Goal: Task Accomplishment & Management: Manage account settings

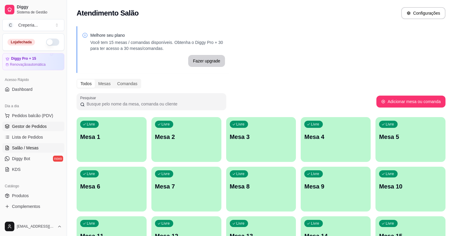
click at [39, 127] on span "Gestor de Pedidos" at bounding box center [29, 127] width 35 height 6
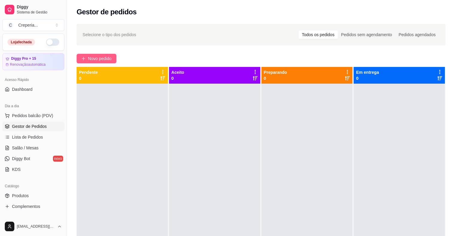
click at [92, 57] on span "Novo pedido" at bounding box center [100, 58] width 24 height 7
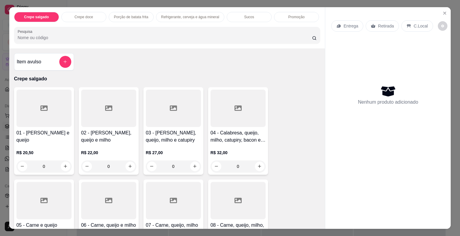
click at [87, 37] on input "Pesquisa" at bounding box center [165, 38] width 294 height 6
click at [44, 112] on div at bounding box center [43, 108] width 55 height 37
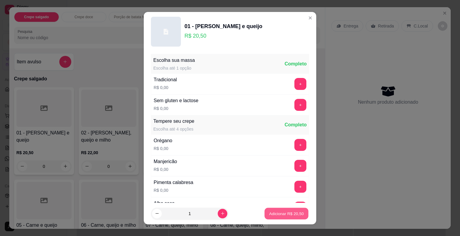
click at [278, 213] on p "Adicionar R$ 20,50" at bounding box center [286, 214] width 35 height 6
type input "1"
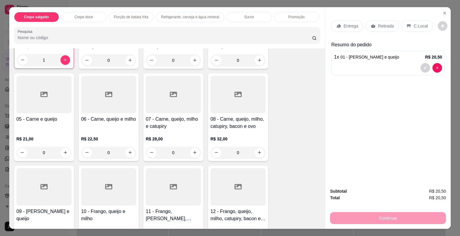
scroll to position [150, 0]
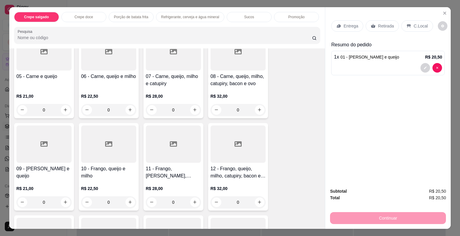
click at [91, 149] on div at bounding box center [108, 144] width 55 height 37
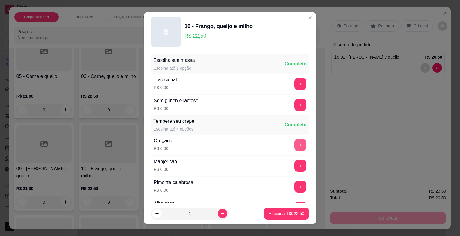
click at [294, 143] on button "+" at bounding box center [300, 145] width 12 height 12
click at [271, 211] on p "Adicionar R$ 22,50" at bounding box center [286, 214] width 35 height 6
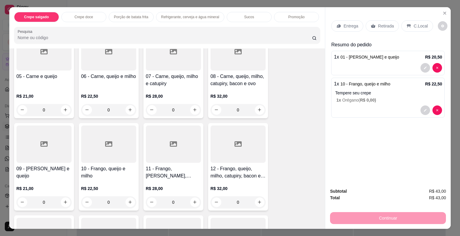
click at [41, 134] on div at bounding box center [43, 144] width 55 height 37
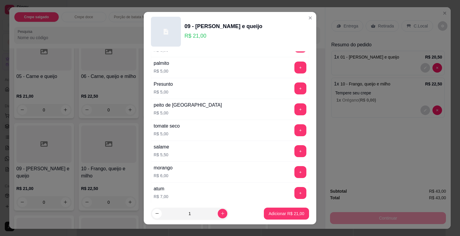
scroll to position [1057, 0]
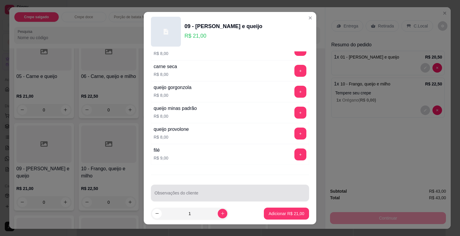
click at [264, 193] on input "Observações do cliente" at bounding box center [229, 196] width 151 height 6
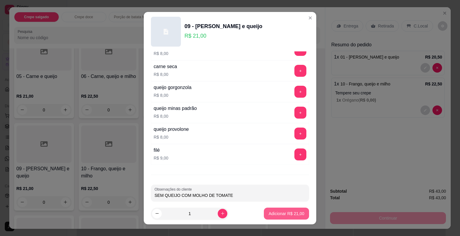
type input "SEM QUEIJO COM MOLHO DE TOMATE"
click at [295, 213] on p "Adicionar R$ 21,00" at bounding box center [286, 214] width 36 height 6
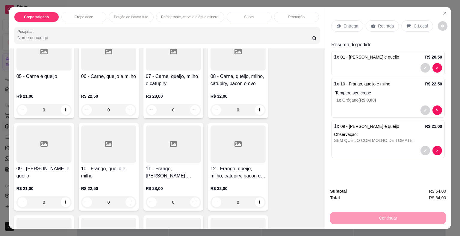
click at [387, 23] on p "Retirada" at bounding box center [386, 26] width 16 height 6
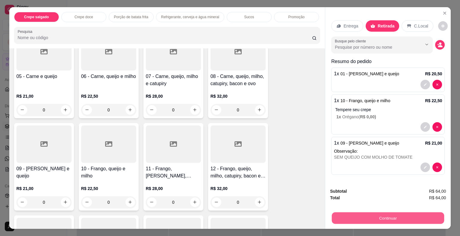
click at [387, 213] on button "Continuar" at bounding box center [388, 219] width 112 height 12
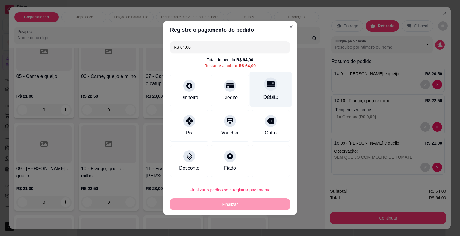
click at [264, 83] on div at bounding box center [270, 84] width 13 height 13
type input "R$ 0,00"
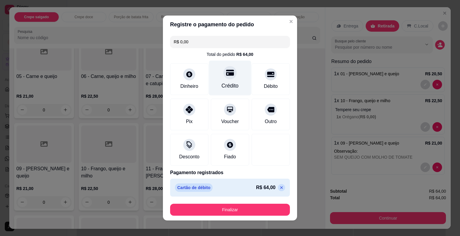
click at [225, 82] on div "Crédito" at bounding box center [230, 78] width 42 height 35
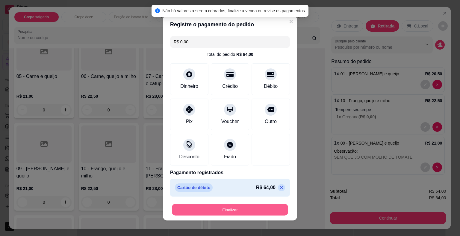
click at [221, 211] on button "Finalizar" at bounding box center [230, 210] width 116 height 12
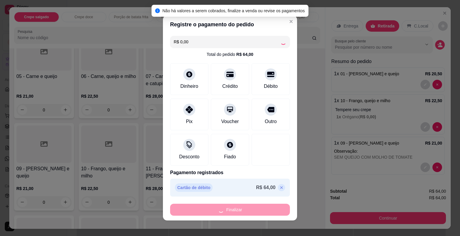
type input "0"
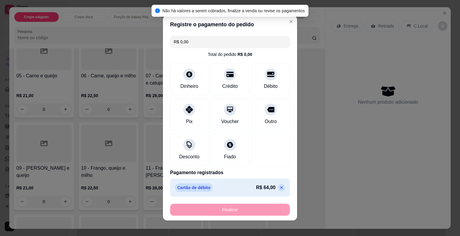
type input "-R$ 64,00"
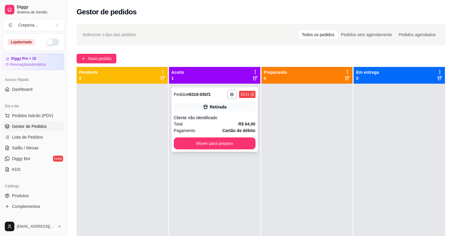
click at [220, 119] on div "Cliente não identificado" at bounding box center [215, 118] width 82 height 6
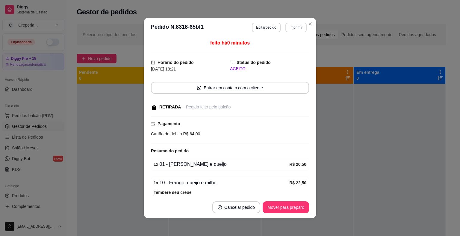
click at [289, 24] on button "Imprimir" at bounding box center [295, 28] width 21 height 10
click at [287, 48] on button "IMPRESSORA" at bounding box center [283, 48] width 42 height 9
click at [283, 45] on div "feito há 0 minutos" at bounding box center [230, 47] width 158 height 14
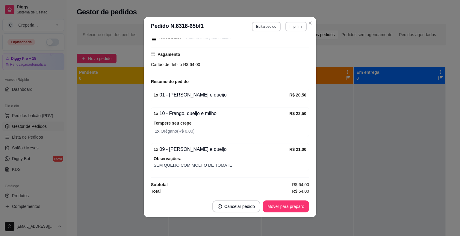
scroll to position [1, 0]
click at [290, 25] on button "Imprimir" at bounding box center [295, 27] width 21 height 10
click at [290, 48] on button "IMPRESSORA" at bounding box center [282, 47] width 43 height 10
click at [304, 207] on button "Mover para preparo" at bounding box center [285, 207] width 46 height 12
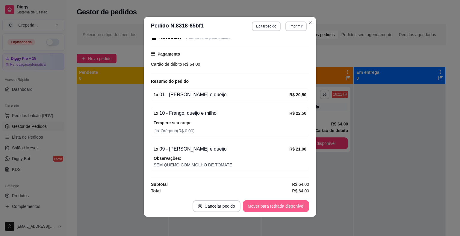
click at [302, 209] on button "Mover para retirada disponível" at bounding box center [276, 207] width 66 height 12
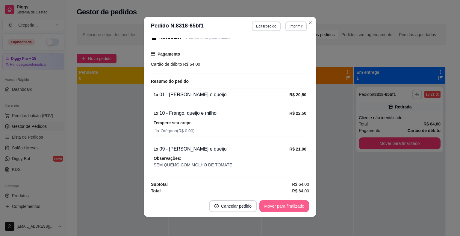
click at [302, 209] on button "Mover para finalizado" at bounding box center [284, 207] width 50 height 12
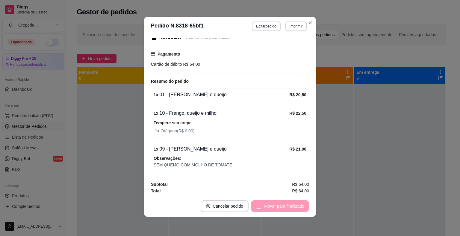
scroll to position [43, 0]
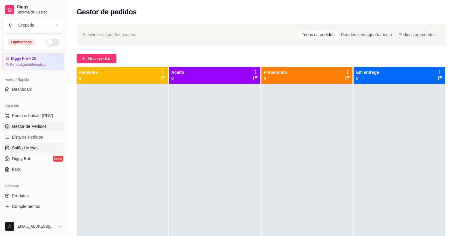
click at [32, 144] on link "Salão / Mesas" at bounding box center [33, 148] width 62 height 10
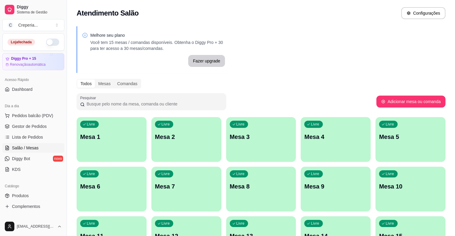
click at [251, 146] on div "Livre Mesa 3" at bounding box center [261, 136] width 70 height 38
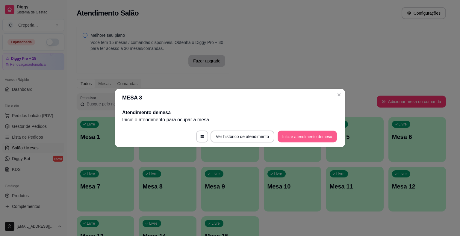
click at [325, 138] on button "Iniciar atendimento de mesa" at bounding box center [306, 137] width 59 height 12
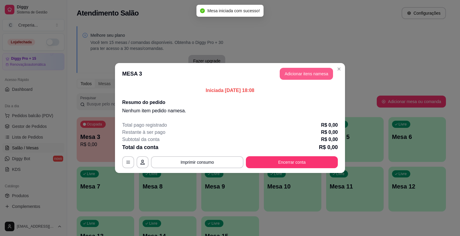
click at [311, 74] on button "Adicionar itens na mesa" at bounding box center [306, 74] width 53 height 12
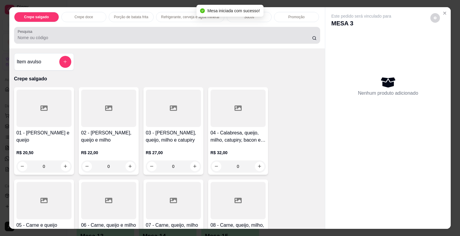
click at [140, 38] on input "Pesquisa" at bounding box center [165, 38] width 294 height 6
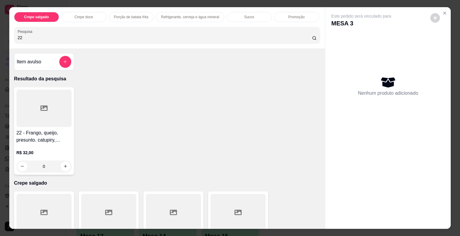
type input "22"
click at [59, 118] on div at bounding box center [43, 108] width 55 height 37
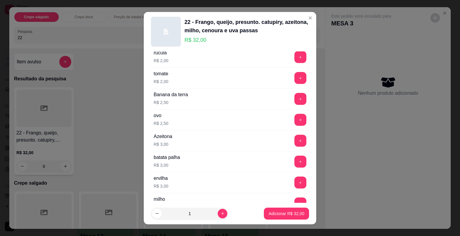
scroll to position [1057, 0]
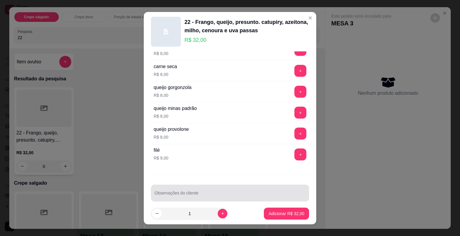
click at [257, 187] on div at bounding box center [229, 193] width 151 height 12
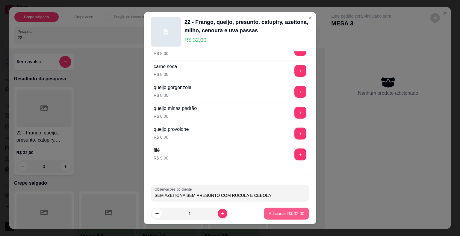
type input "SEM AZEITONA SEM PRESUNTO COM RUCULA E CEBOLA"
click at [269, 216] on p "Adicionar R$ 32,00" at bounding box center [286, 214] width 35 height 6
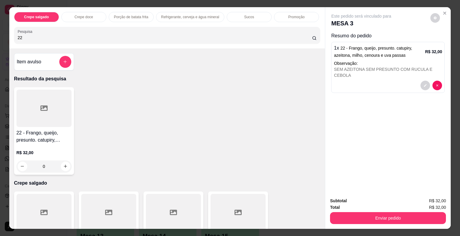
drag, startPoint x: 39, startPoint y: 27, endPoint x: 4, endPoint y: 36, distance: 35.4
click at [4, 36] on div "Crepe salgado Crepe doce Porção de batata frita Refrigerante, cerveja e água mi…" at bounding box center [230, 118] width 460 height 236
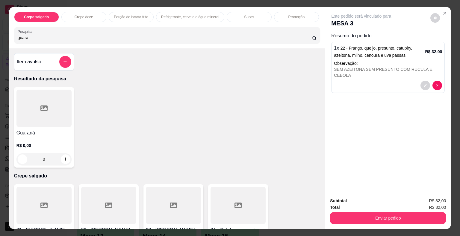
type input "guara"
click at [26, 97] on div at bounding box center [43, 108] width 55 height 37
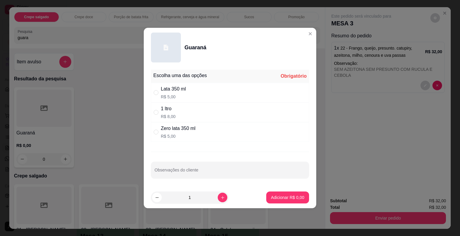
click at [181, 95] on p "R$ 5,00" at bounding box center [173, 97] width 25 height 6
radio input "true"
click at [288, 197] on p "Adicionar R$ 5,00" at bounding box center [287, 198] width 32 height 6
type input "1"
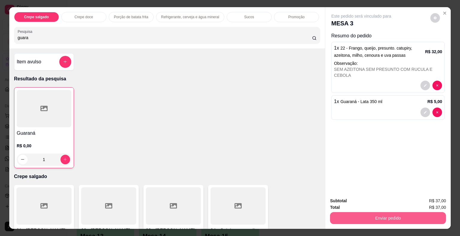
click at [373, 217] on button "Enviar pedido" at bounding box center [388, 218] width 116 height 12
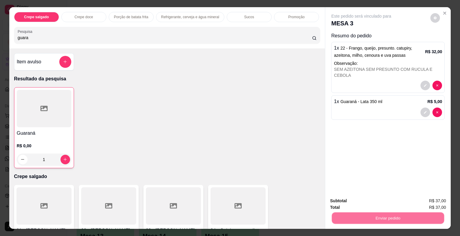
click at [347, 201] on button "Não registrar e enviar pedido" at bounding box center [368, 201] width 62 height 11
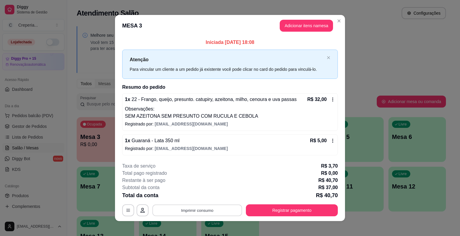
click at [205, 210] on button "Imprimir consumo" at bounding box center [197, 211] width 90 height 12
click at [210, 195] on button "IMPRESSORA" at bounding box center [196, 197] width 43 height 10
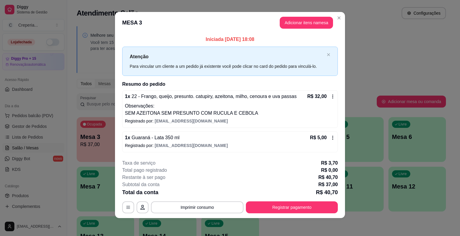
scroll to position [4, 0]
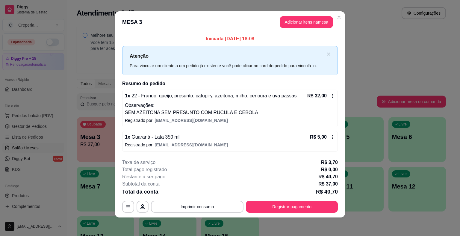
click at [339, 13] on header "MESA 3 Adicionar itens na mesa" at bounding box center [230, 22] width 230 height 22
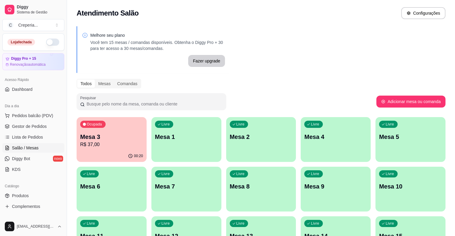
click at [147, 167] on div "Livre Mesa 6" at bounding box center [112, 186] width 70 height 38
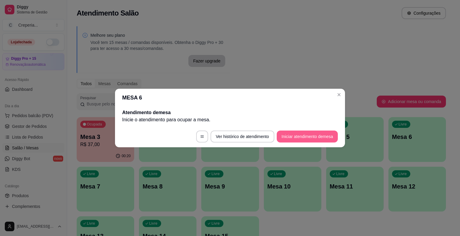
click at [301, 141] on button "Iniciar atendimento de mesa" at bounding box center [307, 137] width 61 height 12
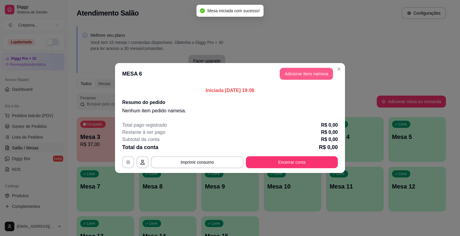
click at [288, 75] on button "Adicionar itens na mesa" at bounding box center [306, 74] width 53 height 12
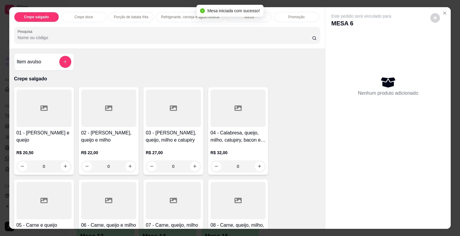
click at [105, 35] on input "Pesquisa" at bounding box center [165, 38] width 294 height 6
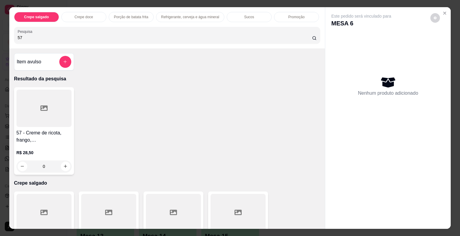
type input "57"
click at [37, 120] on div at bounding box center [43, 108] width 55 height 37
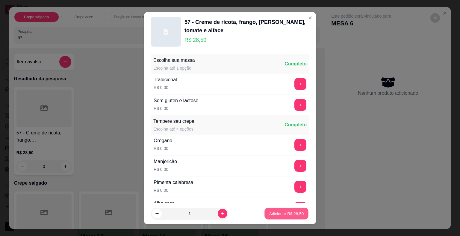
click at [264, 213] on button "Adicionar R$ 28,50" at bounding box center [286, 214] width 44 height 12
type input "1"
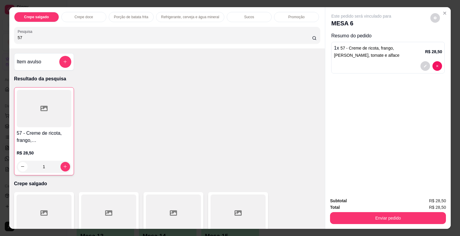
drag, startPoint x: 4, startPoint y: 33, endPoint x: 0, endPoint y: 31, distance: 4.2
click at [0, 31] on div "Crepe salgado Crepe doce Porção de batata frita Refrigerante, cerveja e água mi…" at bounding box center [230, 118] width 460 height 236
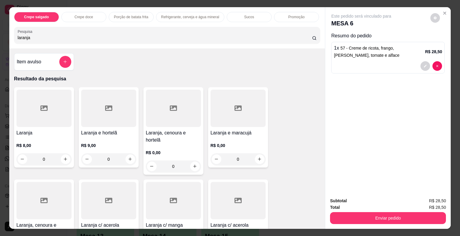
type input "laranja"
click at [37, 192] on div at bounding box center [43, 200] width 55 height 37
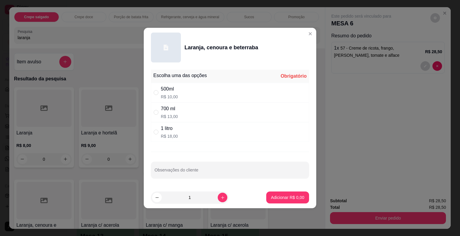
drag, startPoint x: 164, startPoint y: 93, endPoint x: 166, endPoint y: 130, distance: 36.3
click at [164, 93] on div "500ml R$ 10,00" at bounding box center [169, 93] width 17 height 14
radio input "true"
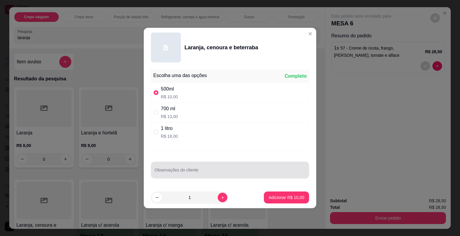
click at [177, 171] on input "Observações do cliente" at bounding box center [229, 173] width 151 height 6
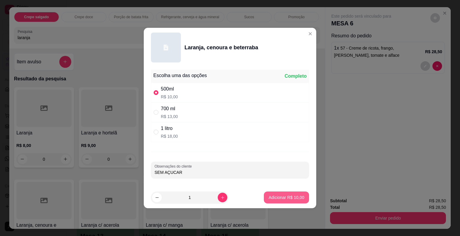
type input "SEM AÇUCAR"
click at [288, 196] on p "Adicionar R$ 10,00" at bounding box center [286, 198] width 36 height 6
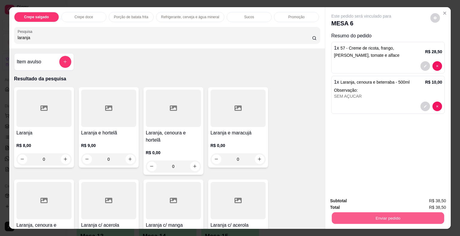
click at [363, 218] on button "Enviar pedido" at bounding box center [388, 219] width 112 height 12
click at [353, 207] on button "Não registrar e enviar pedido" at bounding box center [368, 201] width 62 height 11
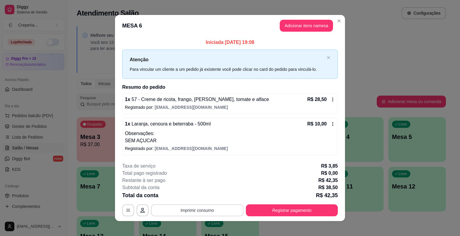
click at [221, 212] on button "Imprimir consumo" at bounding box center [197, 211] width 92 height 12
click at [209, 195] on button "IMPRESSORA" at bounding box center [196, 197] width 43 height 10
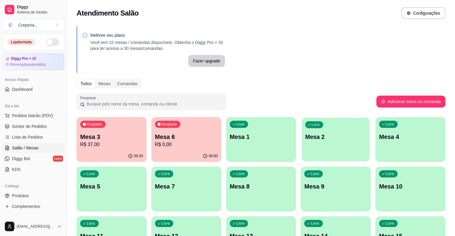
click at [306, 141] on p "Mesa 2" at bounding box center [336, 137] width 61 height 8
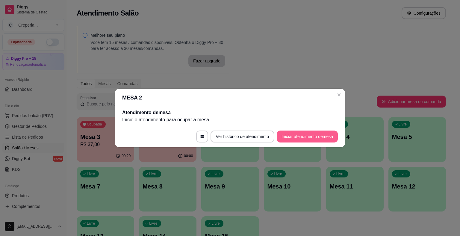
click at [283, 136] on button "Iniciar atendimento de mesa" at bounding box center [307, 137] width 61 height 12
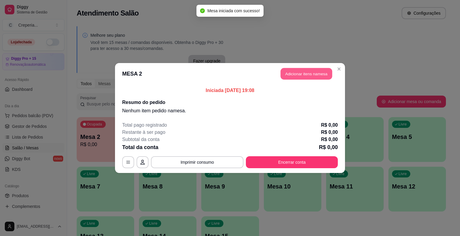
click at [283, 72] on button "Adicionar itens na mesa" at bounding box center [305, 74] width 51 height 12
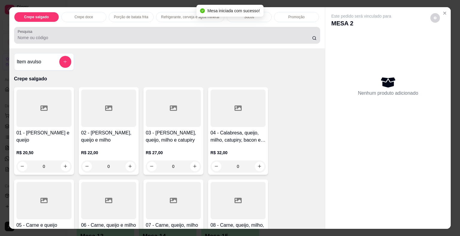
click at [119, 39] on div at bounding box center [167, 35] width 299 height 12
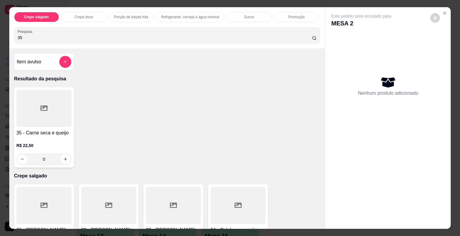
type input "35"
click at [48, 106] on div at bounding box center [43, 108] width 55 height 37
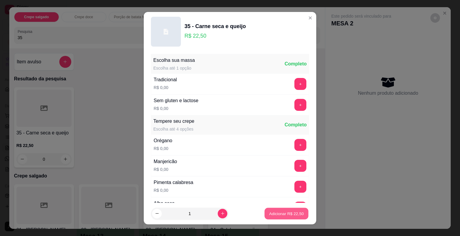
click at [268, 210] on button "Adicionar R$ 22,50" at bounding box center [286, 214] width 44 height 12
type input "1"
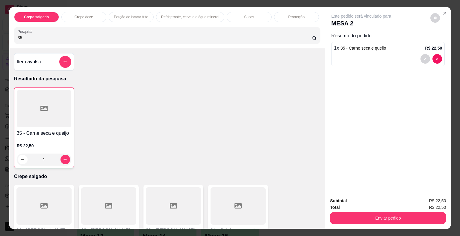
drag, startPoint x: 26, startPoint y: 32, endPoint x: 0, endPoint y: 31, distance: 26.1
click at [0, 31] on div "Crepe salgado Crepe doce Porção de batata frita Refrigerante, cerveja e água mi…" at bounding box center [230, 118] width 460 height 236
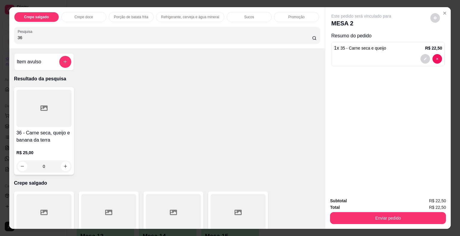
type input "36"
click at [30, 107] on div at bounding box center [43, 108] width 55 height 37
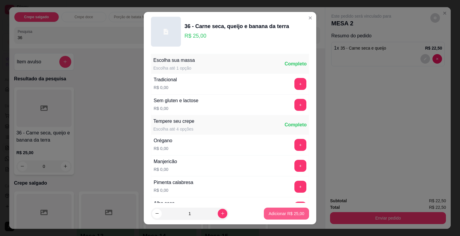
click at [283, 210] on button "Adicionar R$ 25,00" at bounding box center [286, 214] width 45 height 12
type input "1"
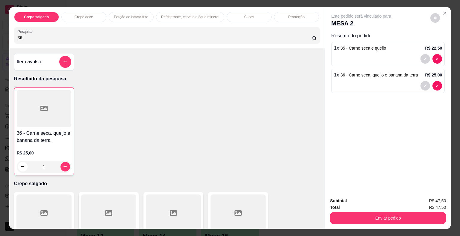
drag, startPoint x: 34, startPoint y: 35, endPoint x: 0, endPoint y: 22, distance: 36.0
click at [0, 22] on div "Crepe salgado Crepe doce Porção de batata frita Refrigerante, cerveja e água mi…" at bounding box center [230, 118] width 460 height 236
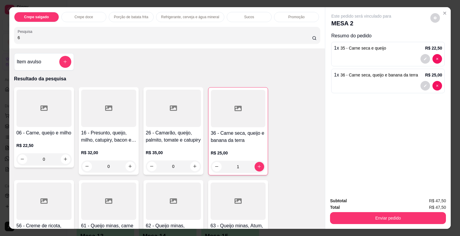
type input "6"
click at [35, 100] on div at bounding box center [43, 108] width 55 height 37
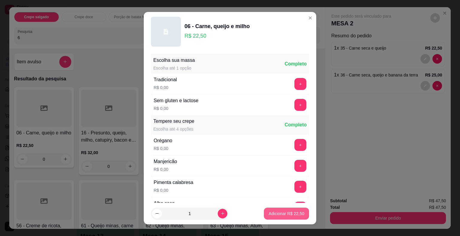
click at [283, 215] on p "Adicionar R$ 22,50" at bounding box center [286, 214] width 36 height 6
type input "1"
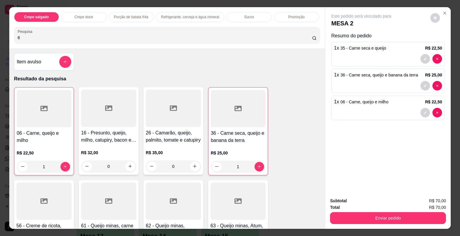
drag, startPoint x: 45, startPoint y: 35, endPoint x: 0, endPoint y: 31, distance: 45.0
click at [0, 31] on div "Crepe salgado Crepe doce Porção de batata frita Refrigerante, cerveja e água mi…" at bounding box center [230, 118] width 460 height 236
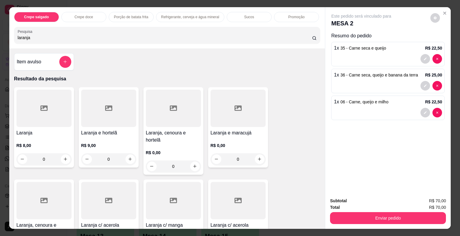
type input "laranja"
click at [231, 117] on div at bounding box center [237, 108] width 55 height 37
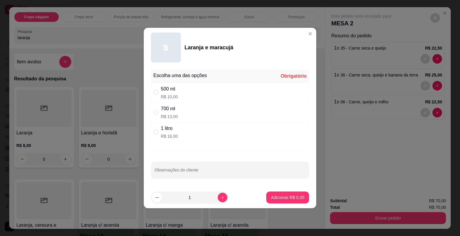
drag, startPoint x: 172, startPoint y: 112, endPoint x: 220, endPoint y: 146, distance: 58.8
click at [173, 113] on div "700 ml R$ 13,00" at bounding box center [169, 112] width 17 height 14
radio input "true"
click at [278, 198] on p "Adicionar R$ 13,00" at bounding box center [286, 198] width 36 height 6
type input "1"
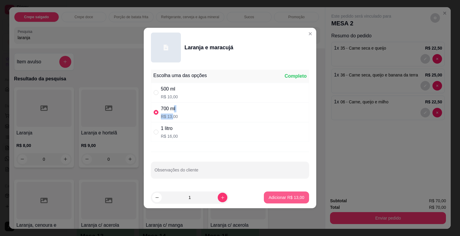
type input "1"
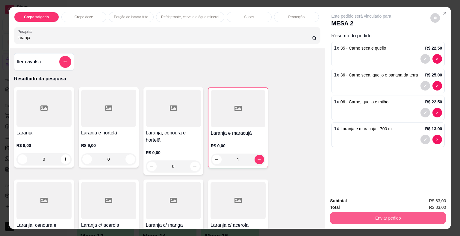
click at [356, 214] on button "Enviar pedido" at bounding box center [388, 218] width 116 height 12
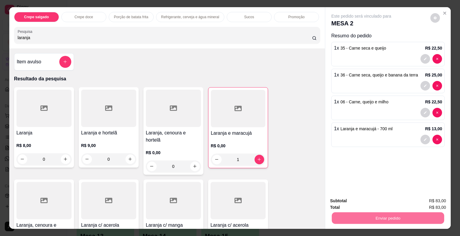
click at [338, 200] on button "Não registrar e enviar pedido" at bounding box center [368, 201] width 62 height 11
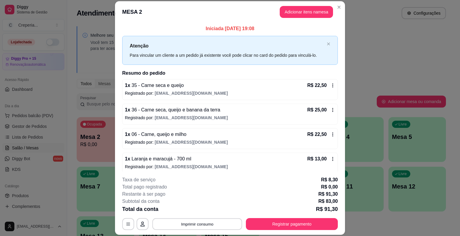
click at [214, 226] on button "Imprimir consumo" at bounding box center [197, 225] width 90 height 12
click at [206, 209] on button "IMPRESSORA" at bounding box center [196, 211] width 43 height 10
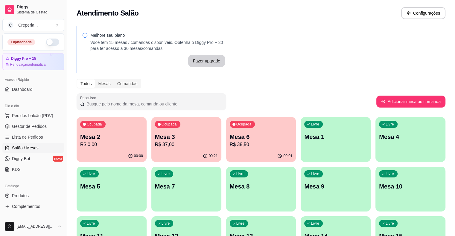
click at [376, 147] on div "Livre Mesa 4" at bounding box center [411, 136] width 70 height 38
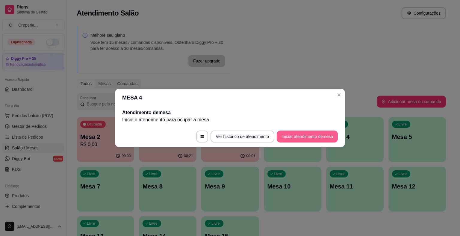
click at [303, 138] on button "Iniciar atendimento de mesa" at bounding box center [307, 137] width 61 height 12
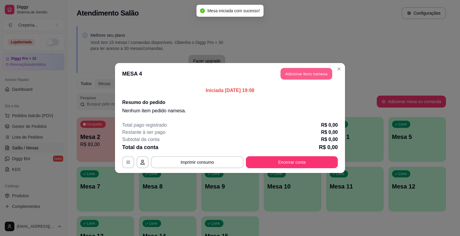
click at [294, 75] on button "Adicionar itens na mesa" at bounding box center [305, 74] width 51 height 12
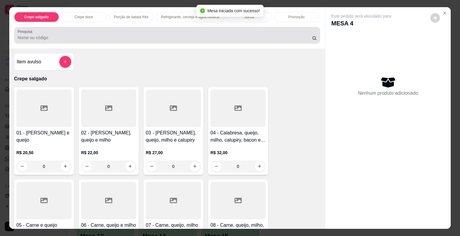
click at [75, 35] on input "Pesquisa" at bounding box center [165, 38] width 294 height 6
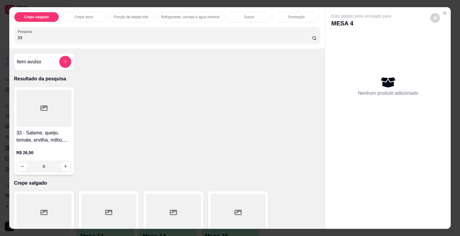
type input "33"
click at [48, 108] on div at bounding box center [43, 108] width 55 height 37
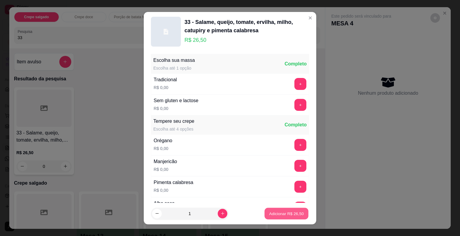
click at [274, 211] on p "Adicionar R$ 26,50" at bounding box center [286, 214] width 35 height 6
type input "1"
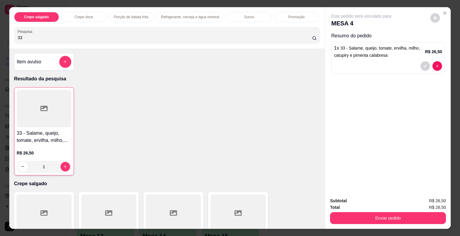
drag, startPoint x: 24, startPoint y: 32, endPoint x: 0, endPoint y: 33, distance: 23.9
click at [0, 33] on div "Crepe salgado Crepe doce Porção de batata frita Refrigerante, cerveja e água mi…" at bounding box center [230, 118] width 460 height 236
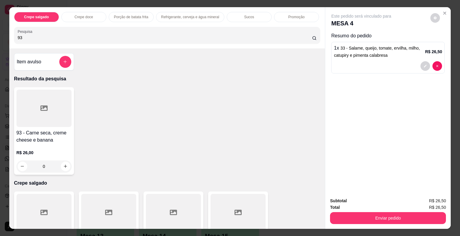
type input "93"
click at [43, 115] on div at bounding box center [43, 108] width 55 height 37
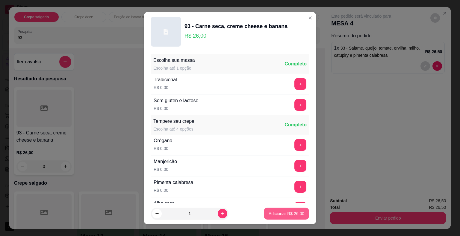
click at [264, 211] on button "Adicionar R$ 26,00" at bounding box center [286, 214] width 45 height 12
type input "1"
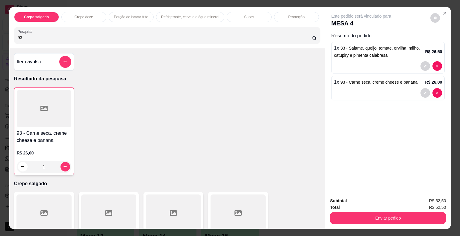
drag, startPoint x: 32, startPoint y: 34, endPoint x: 0, endPoint y: 34, distance: 32.3
click at [0, 34] on div "Crepe salgado Crepe doce Porção de batata frita Refrigerante, cerveja e água mi…" at bounding box center [230, 118] width 460 height 236
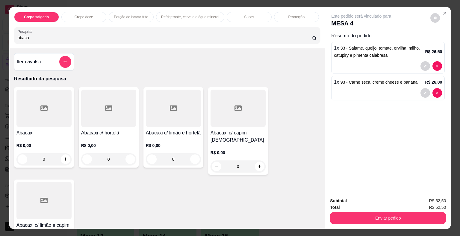
type input "abaca"
click at [243, 116] on div at bounding box center [237, 108] width 55 height 37
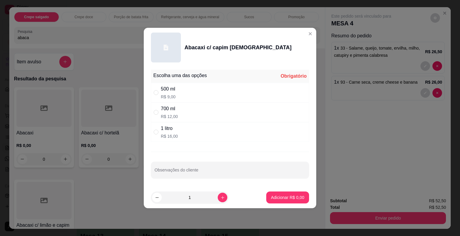
click at [166, 94] on p "R$ 9,00" at bounding box center [168, 97] width 15 height 6
radio input "true"
click at [288, 199] on p "Adicionar R$ 9,00" at bounding box center [287, 198] width 32 height 6
type input "1"
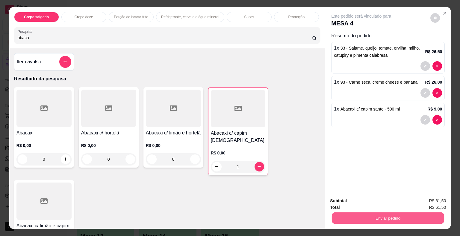
click at [378, 213] on button "Enviar pedido" at bounding box center [388, 219] width 112 height 12
click at [349, 201] on button "Não registrar e enviar pedido" at bounding box center [368, 201] width 62 height 11
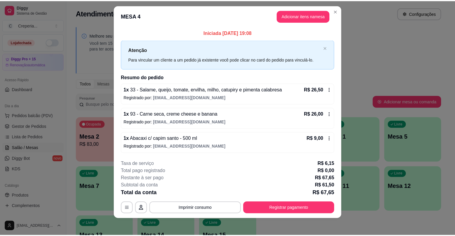
scroll to position [7, 0]
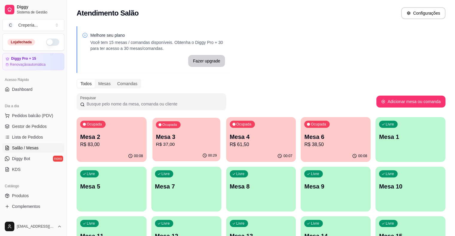
click at [157, 153] on div "00:29" at bounding box center [186, 155] width 68 height 11
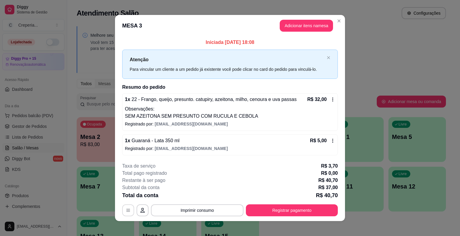
click at [123, 209] on button "button" at bounding box center [128, 211] width 12 height 12
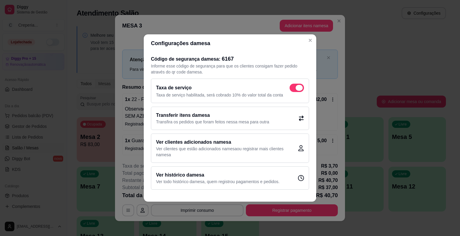
click at [294, 86] on span at bounding box center [296, 88] width 14 height 8
click at [293, 89] on input "checkbox" at bounding box center [291, 91] width 4 height 4
checkbox input "false"
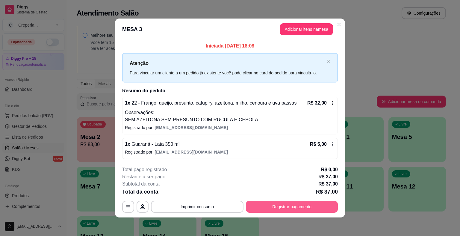
click at [292, 209] on button "Registrar pagamento" at bounding box center [292, 207] width 92 height 12
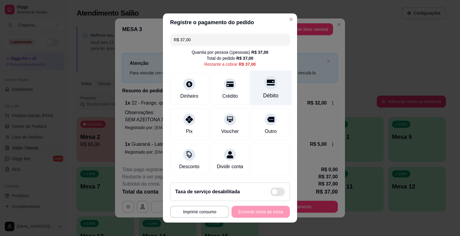
click at [266, 92] on div "Débito" at bounding box center [271, 88] width 42 height 35
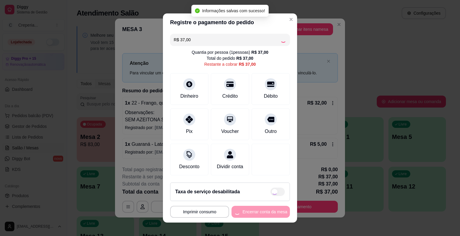
type input "R$ 0,00"
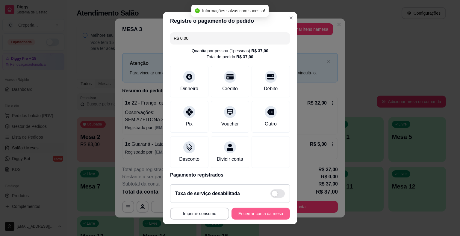
click at [254, 212] on button "Encerrar conta da mesa" at bounding box center [260, 214] width 58 height 12
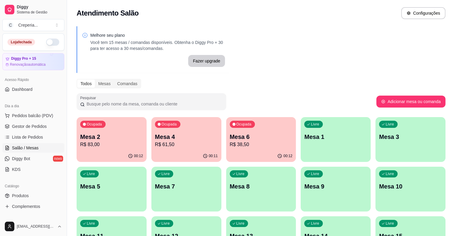
click at [169, 139] on p "Mesa 4" at bounding box center [186, 137] width 63 height 8
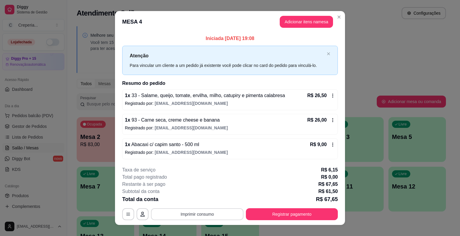
click at [201, 214] on button "Imprimir consumo" at bounding box center [197, 215] width 92 height 12
click at [211, 201] on button "IMPRESSORA" at bounding box center [197, 200] width 42 height 9
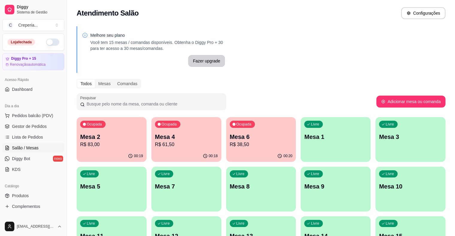
click at [237, 143] on p "R$ 38,50" at bounding box center [261, 144] width 63 height 7
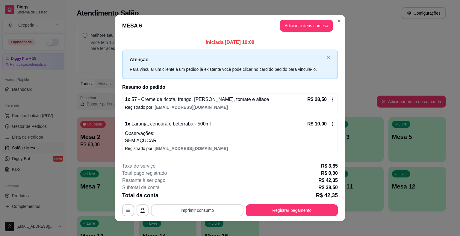
click at [187, 211] on button "Imprimir consumo" at bounding box center [197, 211] width 92 height 12
click at [195, 196] on button "IMPRESSORA" at bounding box center [196, 197] width 43 height 10
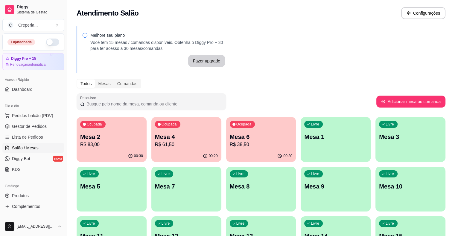
click at [230, 134] on p "Mesa 6" at bounding box center [261, 137] width 63 height 8
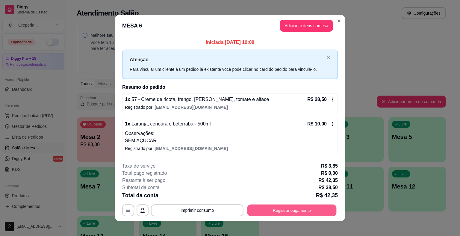
click at [300, 209] on button "Registrar pagamento" at bounding box center [291, 211] width 89 height 12
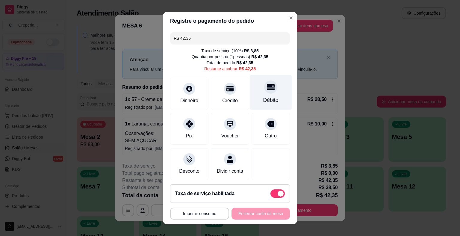
click at [267, 85] on icon at bounding box center [271, 87] width 8 height 8
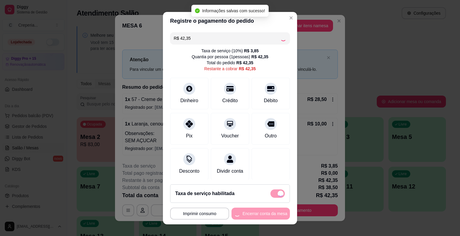
type input "R$ 0,00"
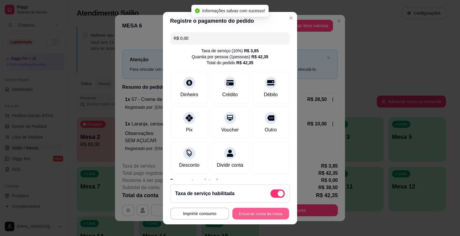
click at [250, 212] on button "Encerrar conta da mesa" at bounding box center [260, 214] width 57 height 12
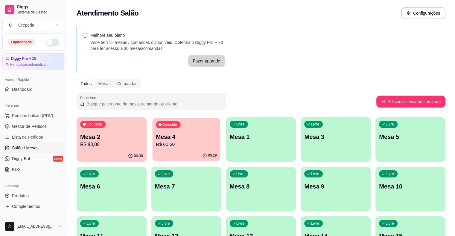
click at [157, 150] on div "Ocupada Mesa 4 R$ 61,50" at bounding box center [186, 134] width 68 height 32
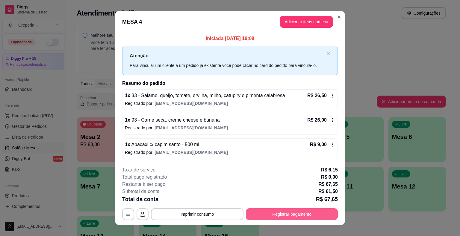
click at [273, 216] on button "Registrar pagamento" at bounding box center [292, 215] width 92 height 12
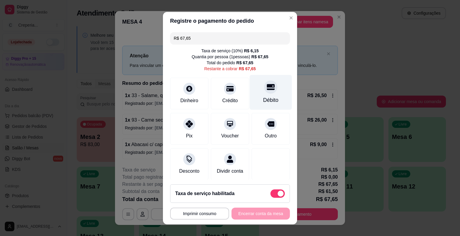
click at [250, 89] on div "Débito" at bounding box center [271, 92] width 42 height 35
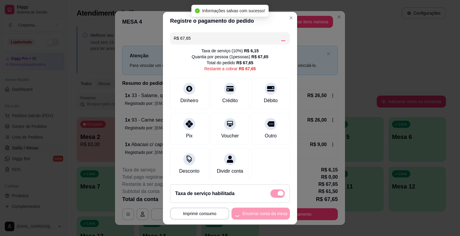
type input "R$ 0,00"
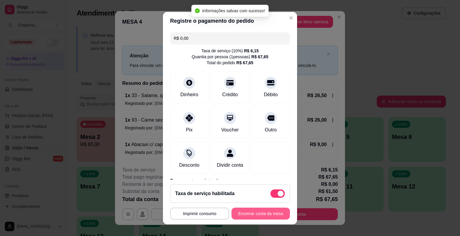
click at [263, 216] on button "Encerrar conta da mesa" at bounding box center [260, 214] width 58 height 12
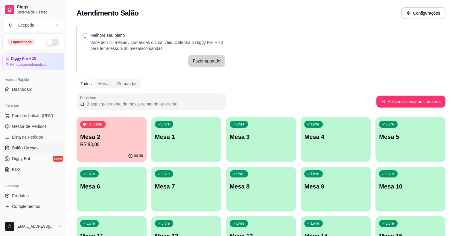
click at [115, 134] on p "Mesa 2" at bounding box center [111, 137] width 63 height 8
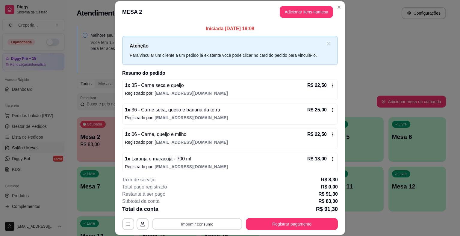
click at [161, 221] on button "Imprimir consumo" at bounding box center [197, 225] width 90 height 12
click at [195, 208] on button "IMPRESSORA" at bounding box center [196, 211] width 43 height 10
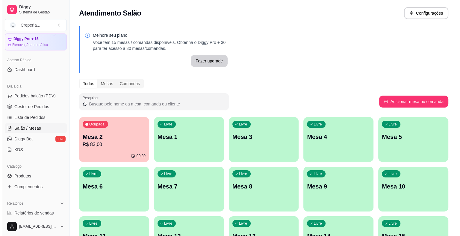
scroll to position [30, 0]
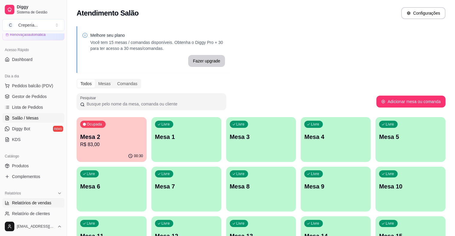
click at [38, 199] on link "Relatórios de vendas" at bounding box center [33, 203] width 62 height 10
select select "ALL"
select select "0"
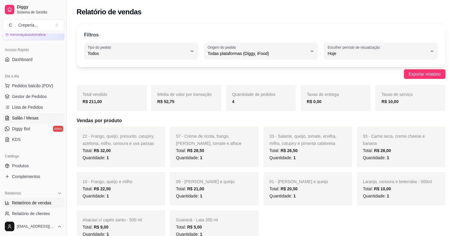
click at [36, 118] on span "Salão / Mesas" at bounding box center [25, 118] width 27 height 6
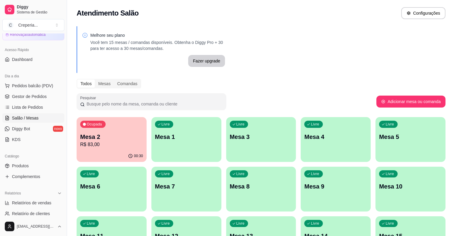
click at [112, 148] on p "R$ 83,00" at bounding box center [111, 144] width 63 height 7
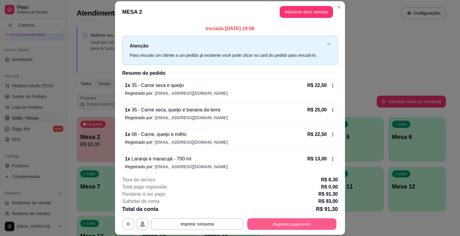
click at [299, 224] on button "Registrar pagamento" at bounding box center [291, 225] width 89 height 12
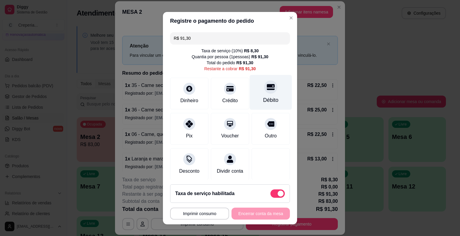
click at [265, 90] on div at bounding box center [270, 87] width 13 height 13
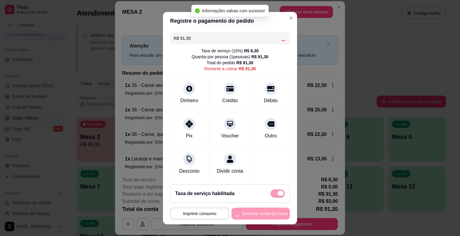
type input "R$ 0,00"
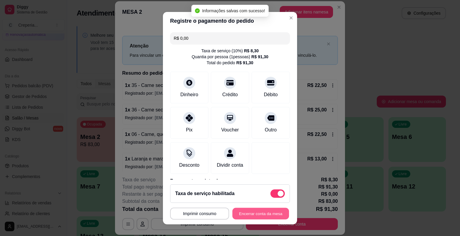
click at [257, 215] on button "Encerrar conta da mesa" at bounding box center [260, 214] width 57 height 12
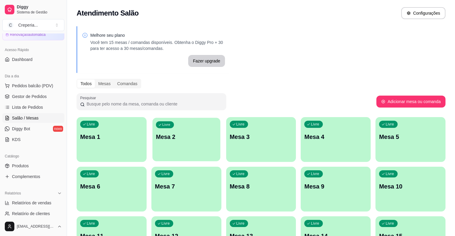
click at [179, 144] on div "Livre Mesa 2" at bounding box center [186, 136] width 68 height 37
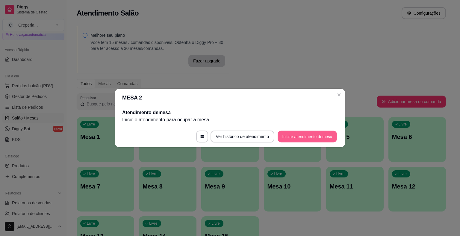
click at [304, 139] on button "Iniciar atendimento de mesa" at bounding box center [306, 137] width 59 height 12
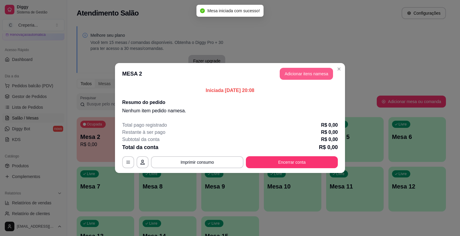
click at [299, 74] on button "Adicionar itens na mesa" at bounding box center [306, 74] width 53 height 12
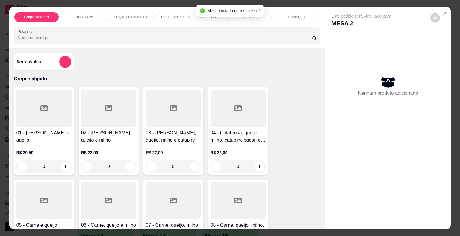
click at [164, 37] on input "Pesquisa" at bounding box center [165, 38] width 294 height 6
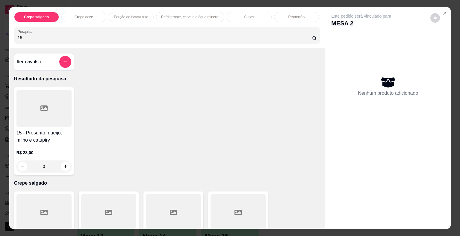
type input "15"
click at [47, 107] on div at bounding box center [43, 108] width 55 height 37
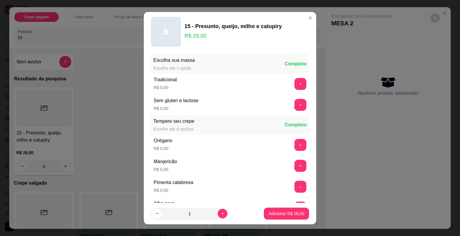
click at [296, 105] on div "+" at bounding box center [300, 105] width 17 height 12
click at [294, 105] on button "+" at bounding box center [300, 105] width 12 height 12
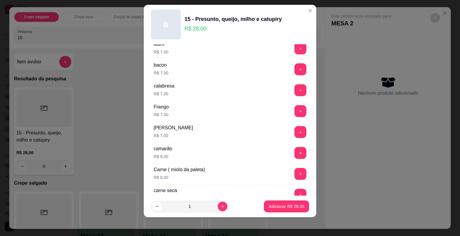
scroll to position [1057, 0]
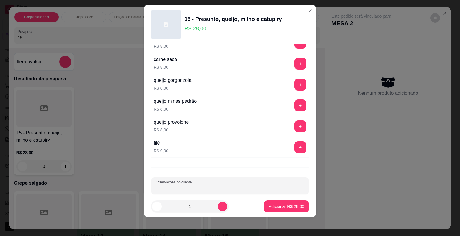
click at [219, 186] on input "Observações do cliente" at bounding box center [229, 189] width 151 height 6
type input "SEM MILHO"
click at [285, 208] on p "Adicionar R$ 28,00" at bounding box center [286, 207] width 36 height 6
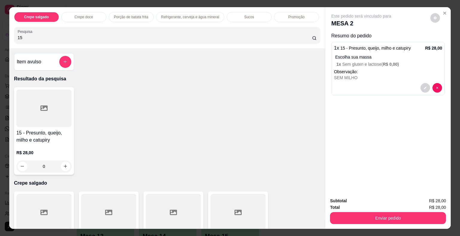
click at [42, 117] on div at bounding box center [43, 108] width 55 height 37
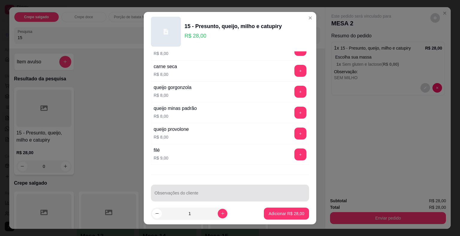
click at [278, 193] on input "Observações do cliente" at bounding box center [229, 196] width 151 height 6
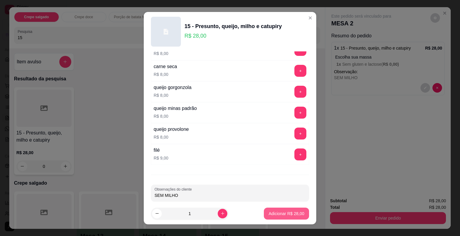
type input "SEM MILHO"
click at [283, 213] on p "Adicionar R$ 28,00" at bounding box center [286, 214] width 36 height 6
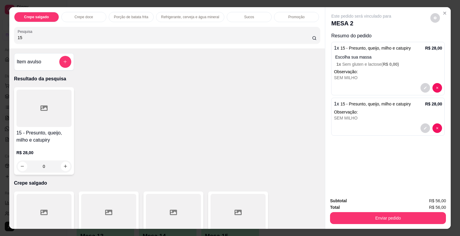
drag, startPoint x: 40, startPoint y: 35, endPoint x: 0, endPoint y: 28, distance: 40.4
click at [0, 28] on div "Crepe salgado Crepe doce Porção de batata frita Refrigerante, cerveja e água mi…" at bounding box center [230, 118] width 460 height 236
type input "12"
click at [41, 92] on div at bounding box center [43, 108] width 55 height 37
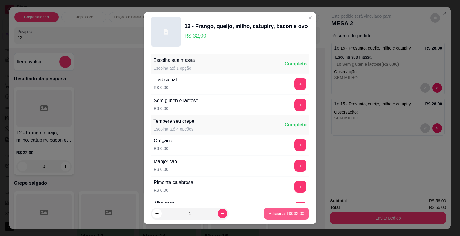
click at [294, 213] on p "Adicionar R$ 32,00" at bounding box center [286, 214] width 36 height 6
type input "1"
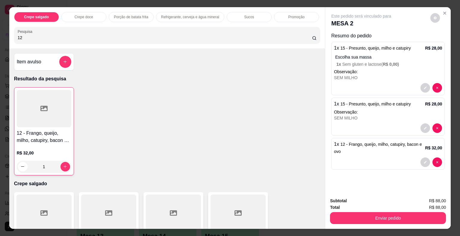
drag, startPoint x: 26, startPoint y: 34, endPoint x: 0, endPoint y: 37, distance: 26.5
click at [0, 37] on div "Crepe salgado Crepe doce Porção de batata frita Refrigerante, cerveja e água mi…" at bounding box center [230, 118] width 460 height 236
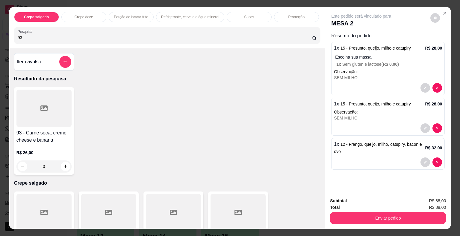
type input "93"
click at [63, 122] on div at bounding box center [43, 108] width 55 height 37
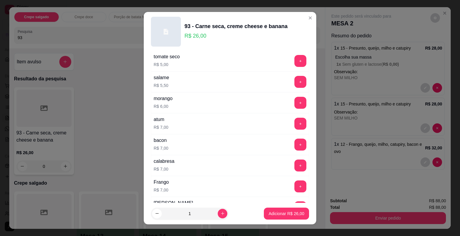
scroll to position [868, 0]
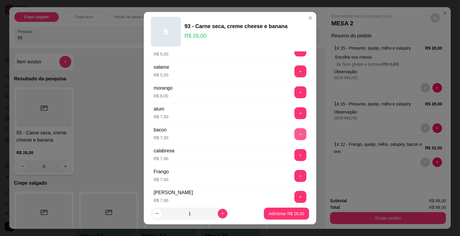
click at [294, 131] on button "+" at bounding box center [300, 134] width 12 height 12
click at [268, 213] on p "Adicionar R$ 33,00" at bounding box center [286, 214] width 36 height 6
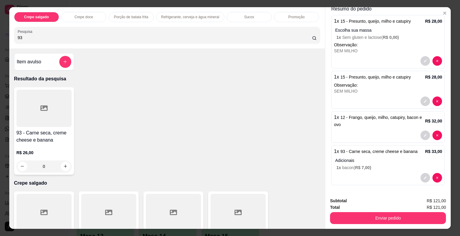
scroll to position [0, 0]
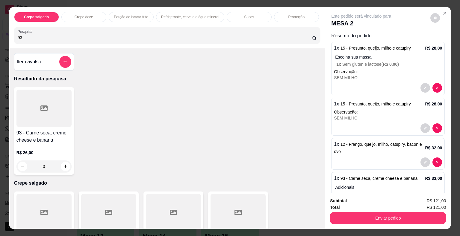
drag, startPoint x: 36, startPoint y: 37, endPoint x: 3, endPoint y: 31, distance: 34.1
click at [3, 31] on div "Crepe salgado Crepe doce Porção de batata frita Refrigerante, cerveja e água mi…" at bounding box center [230, 118] width 460 height 236
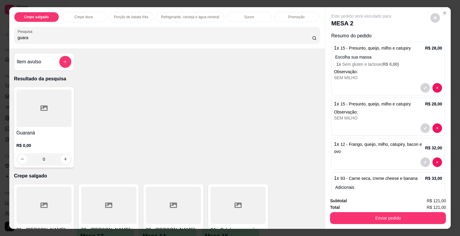
type input "guara"
click at [21, 104] on div at bounding box center [43, 108] width 55 height 37
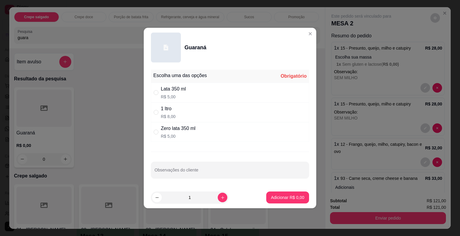
click at [177, 95] on p "R$ 5,00" at bounding box center [173, 97] width 25 height 6
radio input "true"
click at [273, 192] on button "Adicionar R$ 5,00" at bounding box center [288, 198] width 42 height 12
type input "1"
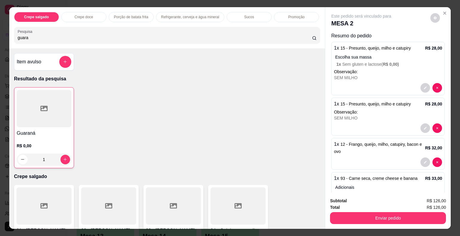
click at [55, 108] on div at bounding box center [44, 108] width 54 height 37
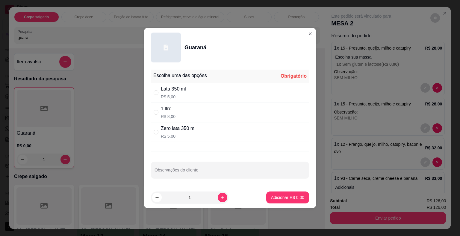
click at [178, 132] on div "Zero lata 350 ml" at bounding box center [178, 128] width 35 height 7
radio input "true"
click at [271, 197] on p "Adicionar R$ 5,00" at bounding box center [287, 198] width 33 height 6
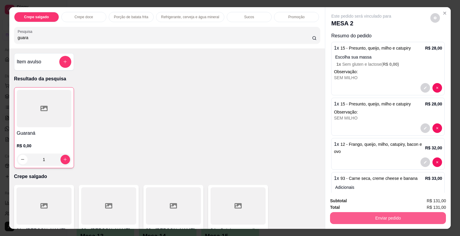
click at [368, 214] on button "Enviar pedido" at bounding box center [388, 218] width 116 height 12
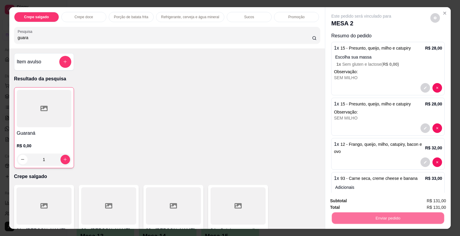
click at [364, 202] on button "Não registrar e enviar pedido" at bounding box center [368, 201] width 62 height 11
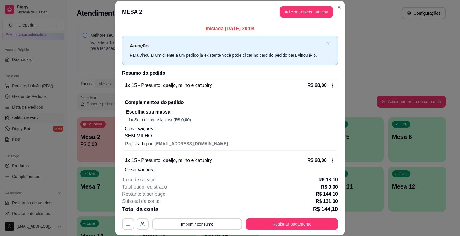
click at [209, 223] on button "Imprimir consumo" at bounding box center [197, 225] width 90 height 12
click at [208, 209] on button "IMPRESSORA" at bounding box center [197, 210] width 42 height 9
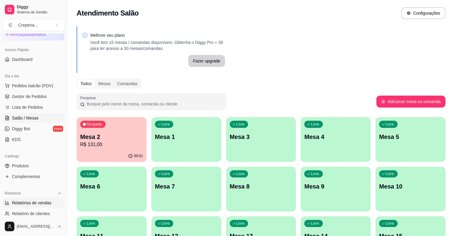
click at [41, 199] on link "Relatórios de vendas" at bounding box center [33, 203] width 62 height 10
select select "ALL"
select select "0"
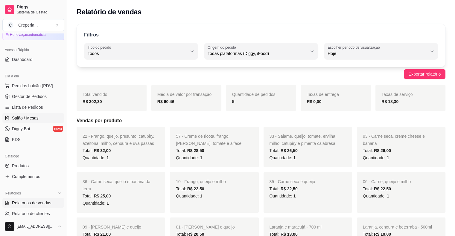
click at [33, 117] on span "Salão / Mesas" at bounding box center [25, 118] width 27 height 6
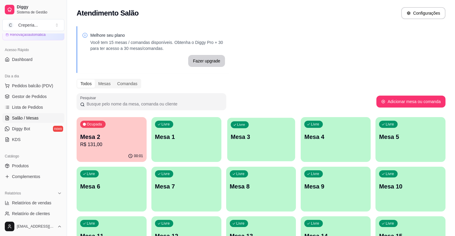
click at [238, 148] on div "Livre Mesa 3" at bounding box center [261, 136] width 68 height 37
click at [227, 149] on div "Livre Mesa 3" at bounding box center [261, 136] width 68 height 37
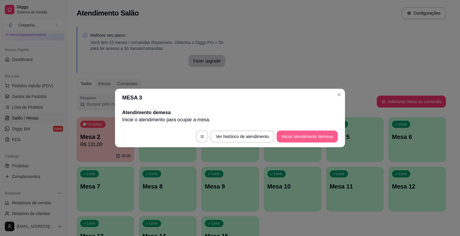
click at [286, 135] on button "Iniciar atendimento de mesa" at bounding box center [307, 137] width 61 height 12
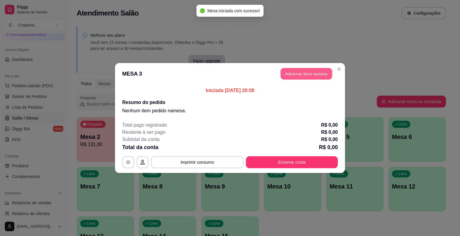
click at [284, 72] on button "Adicionar itens na mesa" at bounding box center [305, 74] width 51 height 12
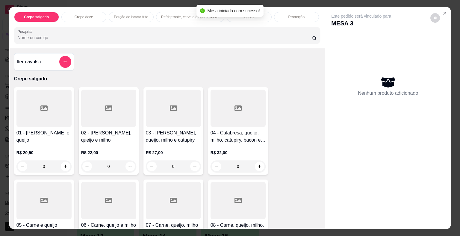
click at [130, 38] on input "Pesquisa" at bounding box center [165, 38] width 294 height 6
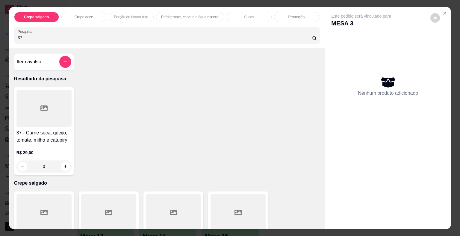
type input "37"
click at [20, 117] on div at bounding box center [43, 108] width 55 height 37
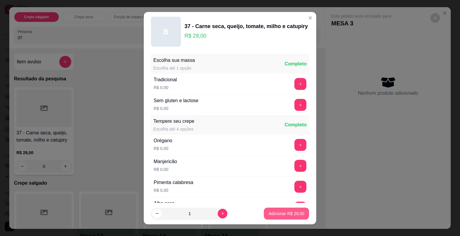
click at [268, 214] on p "Adicionar R$ 29,00" at bounding box center [286, 214] width 36 height 6
type input "1"
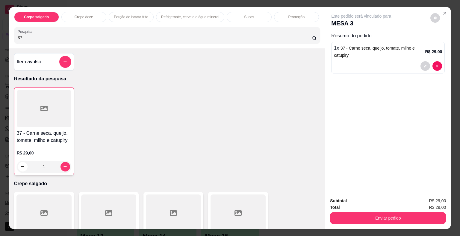
drag, startPoint x: 0, startPoint y: 44, endPoint x: 0, endPoint y: 38, distance: 6.0
click at [0, 41] on div "Crepe salgado Crepe doce Porção de batata frita Refrigerante, cerveja e água mi…" at bounding box center [230, 118] width 460 height 236
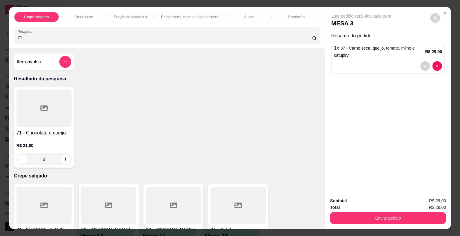
type input "71"
click at [54, 114] on div at bounding box center [43, 108] width 55 height 37
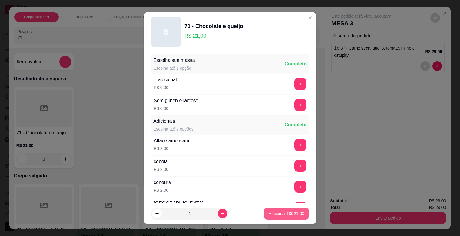
click at [272, 214] on p "Adicionar R$ 21,00" at bounding box center [286, 214] width 36 height 6
type input "1"
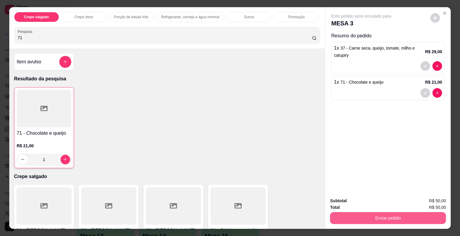
click at [370, 218] on button "Enviar pedido" at bounding box center [388, 218] width 116 height 12
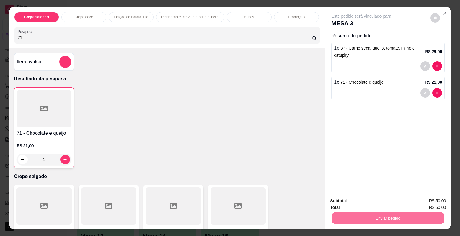
click at [346, 199] on button "Não registrar e enviar pedido" at bounding box center [368, 201] width 60 height 11
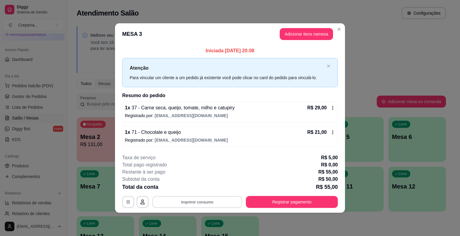
click at [195, 204] on button "Imprimir consumo" at bounding box center [197, 202] width 90 height 12
click at [193, 191] on button "IMPRESSORA" at bounding box center [198, 188] width 43 height 10
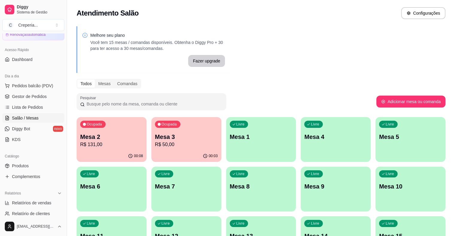
click at [117, 134] on p "Mesa 2" at bounding box center [111, 137] width 63 height 8
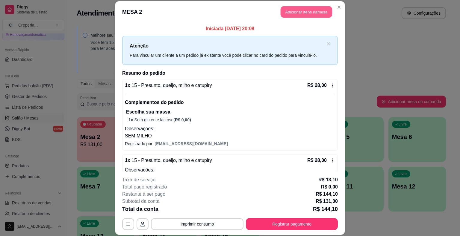
click at [296, 13] on button "Adicionar itens na mesa" at bounding box center [305, 12] width 51 height 12
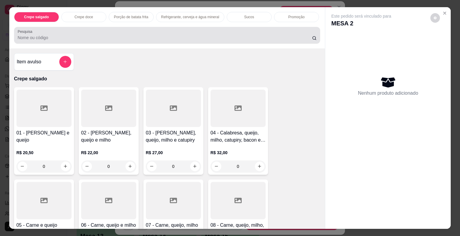
click at [107, 37] on input "Pesquisa" at bounding box center [165, 38] width 294 height 6
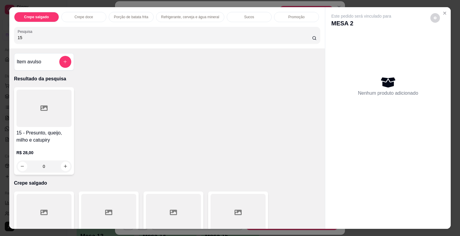
type input "15"
click at [37, 112] on div at bounding box center [43, 108] width 55 height 37
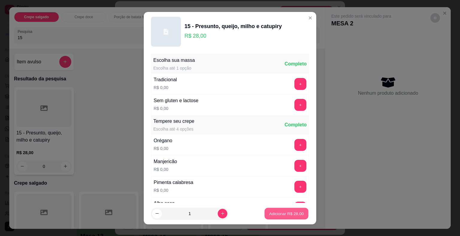
click at [280, 213] on p "Adicionar R$ 28,00" at bounding box center [286, 214] width 35 height 6
type input "1"
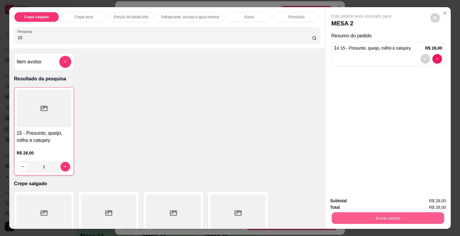
click at [354, 213] on button "Enviar pedido" at bounding box center [388, 219] width 112 height 12
click at [354, 201] on button "Não registrar e enviar pedido" at bounding box center [368, 201] width 60 height 11
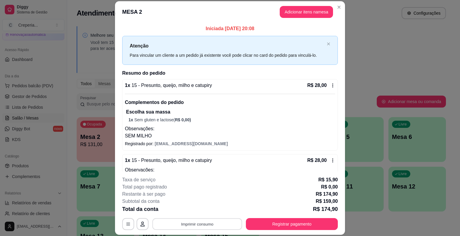
click at [174, 224] on button "Imprimir consumo" at bounding box center [197, 225] width 90 height 12
click at [190, 212] on button "IMPRESSORA" at bounding box center [197, 210] width 42 height 9
click at [271, 226] on button "Registrar pagamento" at bounding box center [291, 225] width 89 height 12
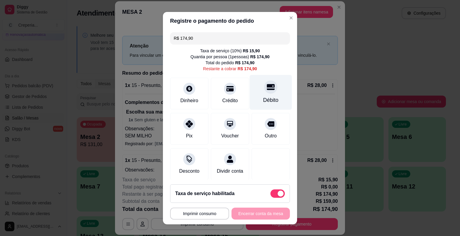
click at [266, 93] on div "Débito" at bounding box center [271, 92] width 42 height 35
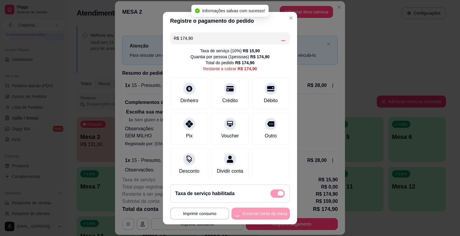
type input "R$ 0,00"
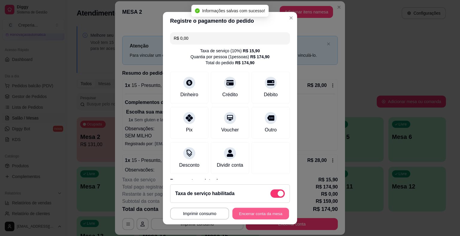
click at [239, 216] on button "Encerrar conta da mesa" at bounding box center [260, 214] width 57 height 12
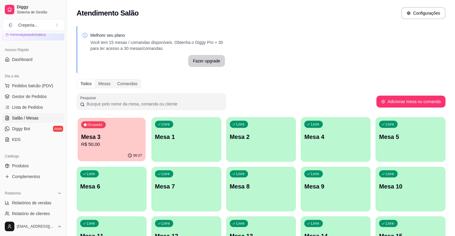
click at [116, 139] on p "Mesa 3" at bounding box center [111, 137] width 61 height 8
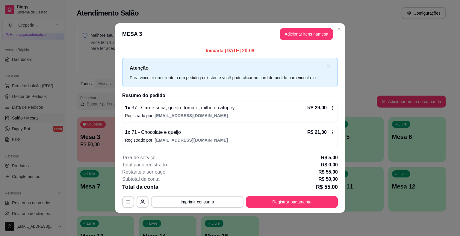
click at [211, 115] on p "Registrado por: [EMAIL_ADDRESS][DOMAIN_NAME]" at bounding box center [230, 116] width 210 height 6
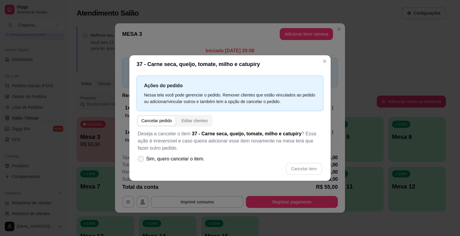
click at [154, 157] on span "Sim, quero cancelar o item." at bounding box center [175, 159] width 58 height 7
click at [141, 160] on input "Sim, quero cancelar o item." at bounding box center [139, 162] width 4 height 4
checkbox input "true"
click at [290, 165] on button "Cancelar item" at bounding box center [304, 169] width 36 height 12
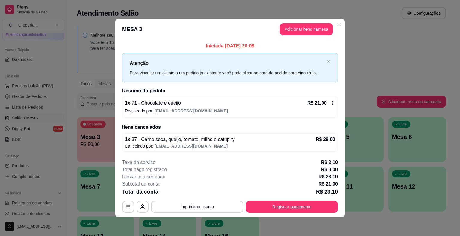
click at [199, 110] on p "Registrado por: [EMAIL_ADDRESS][DOMAIN_NAME]" at bounding box center [230, 111] width 210 height 6
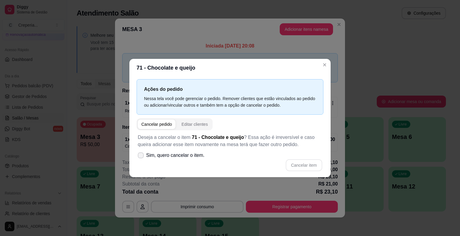
click at [152, 156] on span "Sim, quero cancelar o item." at bounding box center [175, 155] width 58 height 7
click at [141, 157] on input "Sim, quero cancelar o item." at bounding box center [139, 159] width 4 height 4
checkbox input "true"
click at [307, 166] on button "Cancelar item" at bounding box center [304, 166] width 37 height 12
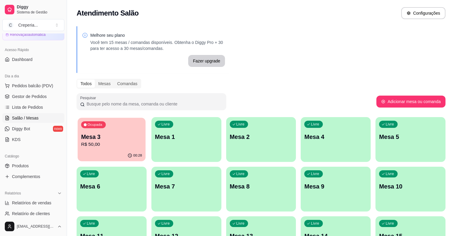
click at [101, 141] on p "Mesa 3" at bounding box center [111, 137] width 61 height 8
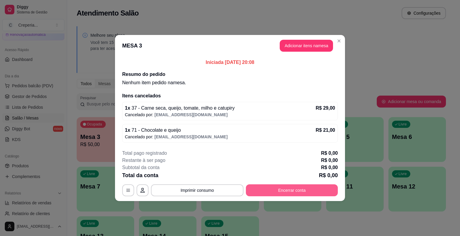
click at [263, 188] on button "Encerrar conta" at bounding box center [292, 191] width 92 height 12
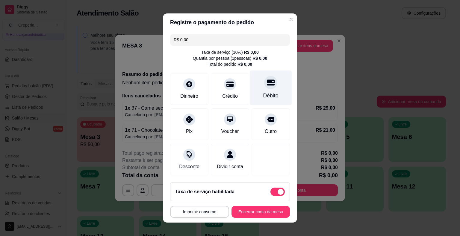
click at [254, 92] on div "Débito" at bounding box center [271, 88] width 42 height 35
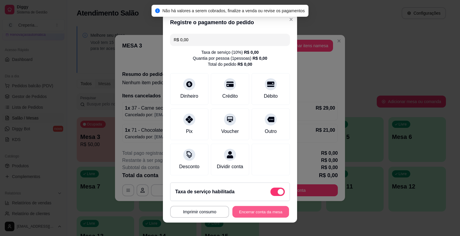
click at [247, 212] on button "Encerrar conta da mesa" at bounding box center [260, 212] width 57 height 12
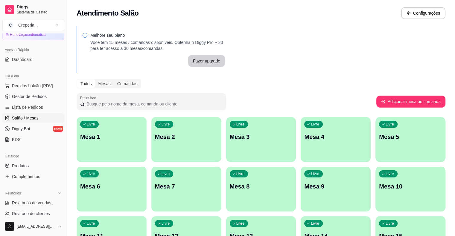
click at [119, 137] on p "Mesa 1" at bounding box center [111, 137] width 63 height 8
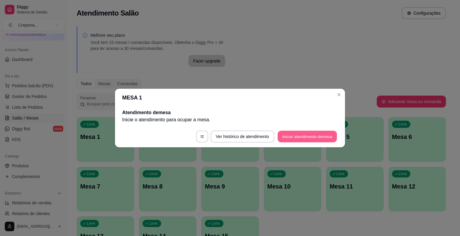
click at [290, 138] on button "Iniciar atendimento de mesa" at bounding box center [306, 137] width 59 height 12
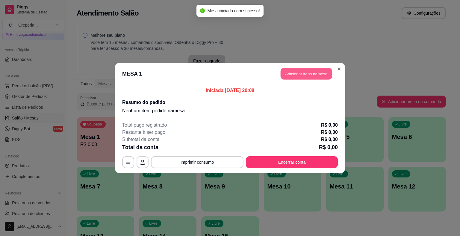
click at [290, 72] on button "Adicionar itens na mesa" at bounding box center [305, 74] width 51 height 12
click at [40, 108] on icon at bounding box center [43, 108] width 7 height 5
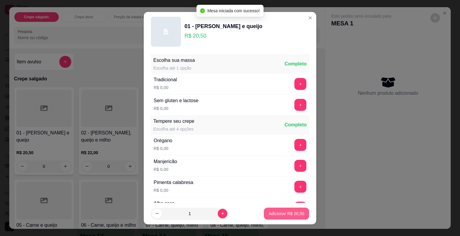
click at [287, 217] on button "Adicionar R$ 20,50" at bounding box center [286, 214] width 45 height 12
type input "1"
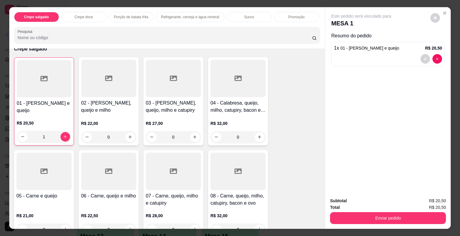
scroll to position [120, 0]
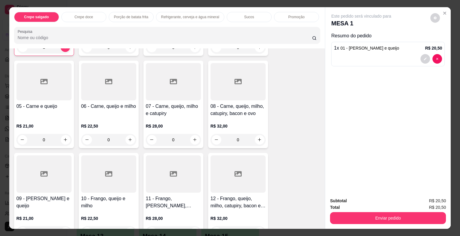
click at [95, 162] on div at bounding box center [108, 174] width 55 height 37
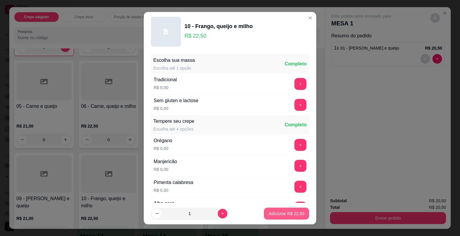
click at [266, 210] on button "Adicionar R$ 22,50" at bounding box center [286, 214] width 45 height 12
type input "1"
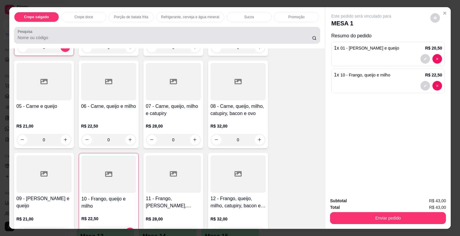
click at [67, 38] on div at bounding box center [167, 35] width 299 height 12
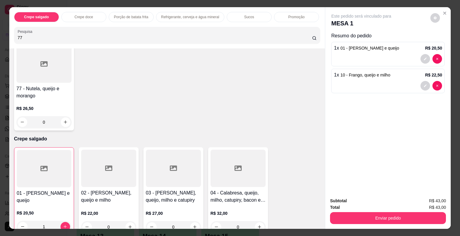
scroll to position [0, 0]
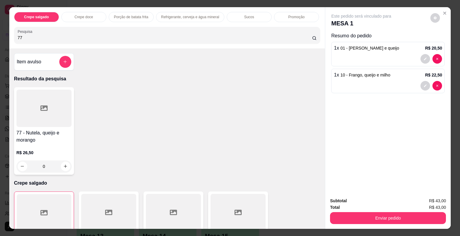
type input "77"
click at [48, 98] on div at bounding box center [43, 108] width 55 height 37
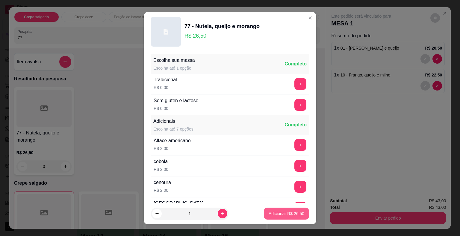
click at [264, 212] on button "Adicionar R$ 26,50" at bounding box center [286, 214] width 45 height 12
type input "1"
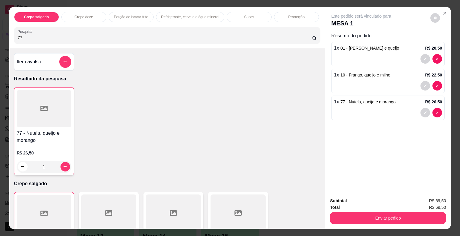
drag, startPoint x: 38, startPoint y: 34, endPoint x: 0, endPoint y: 26, distance: 38.6
click at [0, 26] on div "Crepe salgado Crepe doce Porção de batata frita Refrigerante, cerveja e água mi…" at bounding box center [230, 118] width 460 height 236
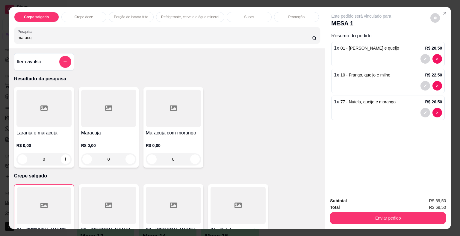
type input "maracuj"
click at [99, 109] on div at bounding box center [108, 108] width 55 height 37
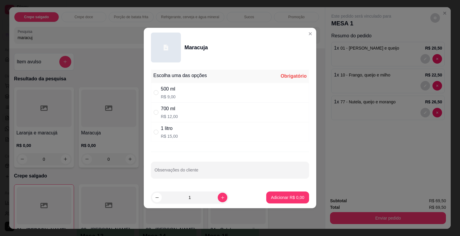
click at [175, 91] on div "500 ml" at bounding box center [168, 89] width 15 height 7
radio input "true"
click at [285, 198] on p "Adicionar R$ 9,00" at bounding box center [287, 198] width 32 height 6
type input "1"
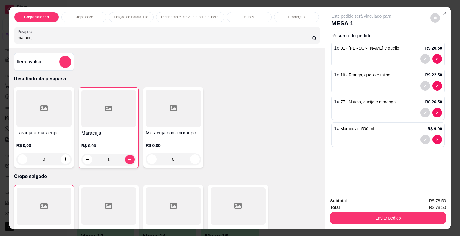
drag, startPoint x: 40, startPoint y: 37, endPoint x: 0, endPoint y: 30, distance: 40.2
click at [0, 30] on div "Crepe salgado Crepe doce Porção de batata frita Refrigerante, cerveja e água mi…" at bounding box center [230, 118] width 460 height 236
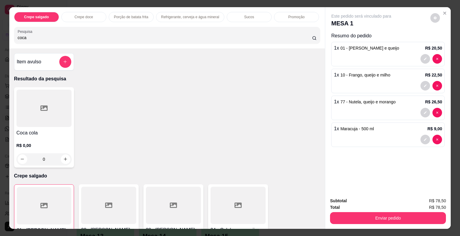
click at [57, 105] on div at bounding box center [43, 108] width 55 height 37
drag, startPoint x: 47, startPoint y: 31, endPoint x: 0, endPoint y: 31, distance: 47.3
click at [0, 31] on div "Crepe salgado Crepe doce Porção de batata frita Refrigerante, cerveja e água mi…" at bounding box center [230, 118] width 460 height 236
drag, startPoint x: 42, startPoint y: 36, endPoint x: 13, endPoint y: 36, distance: 29.3
click at [14, 36] on div "Pesquisa coca" at bounding box center [167, 35] width 306 height 17
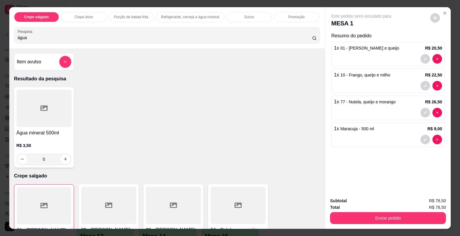
type input "água"
click at [42, 101] on div at bounding box center [43, 108] width 55 height 37
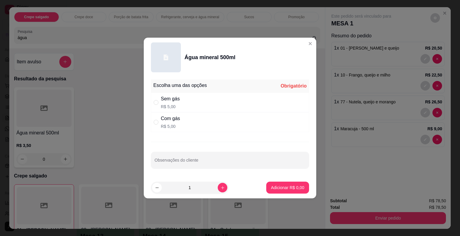
click at [182, 124] on div "Com gás R$ 5,00" at bounding box center [230, 123] width 158 height 20
radio input "true"
click at [283, 186] on p "Adicionar R$ 5,00" at bounding box center [287, 188] width 33 height 6
type input "1"
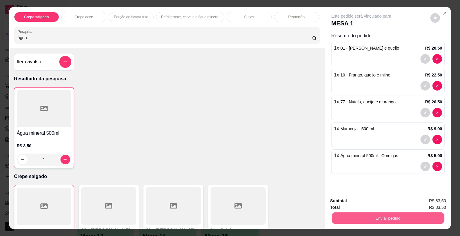
click at [383, 218] on button "Enviar pedido" at bounding box center [388, 219] width 112 height 12
click at [358, 202] on button "Não registrar e enviar pedido" at bounding box center [368, 201] width 62 height 11
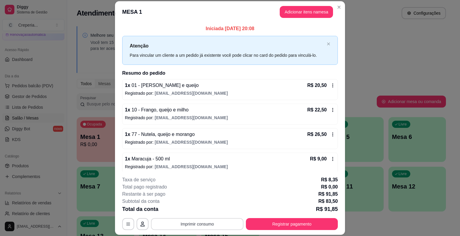
click at [206, 222] on button "Imprimir consumo" at bounding box center [197, 224] width 92 height 12
click at [201, 210] on button "IMPRESSORA" at bounding box center [196, 211] width 43 height 10
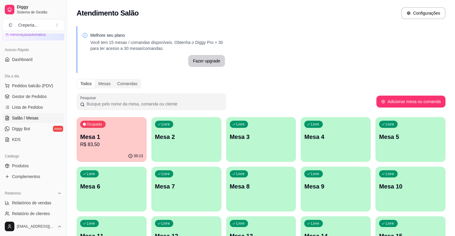
click at [114, 142] on p "R$ 83,50" at bounding box center [111, 144] width 63 height 7
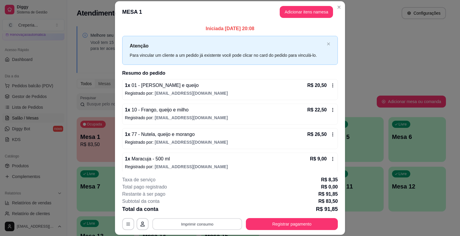
click at [184, 223] on button "Imprimir consumo" at bounding box center [197, 225] width 90 height 12
click at [186, 210] on button "IMPRESSORA" at bounding box center [196, 211] width 43 height 10
click at [303, 225] on button "Registrar pagamento" at bounding box center [292, 224] width 92 height 12
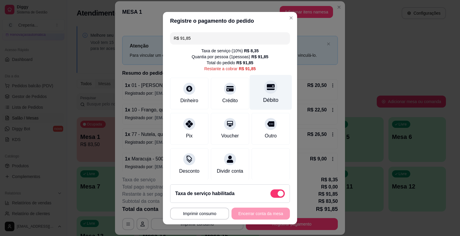
click at [264, 93] on div "Débito" at bounding box center [271, 92] width 42 height 35
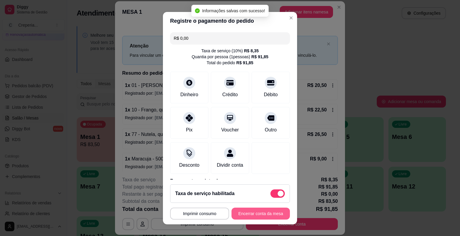
type input "R$ 0,00"
click at [241, 217] on button "Encerrar conta da mesa" at bounding box center [260, 214] width 58 height 12
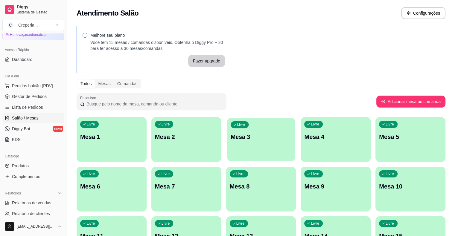
click at [239, 136] on p "Mesa 3" at bounding box center [261, 137] width 61 height 8
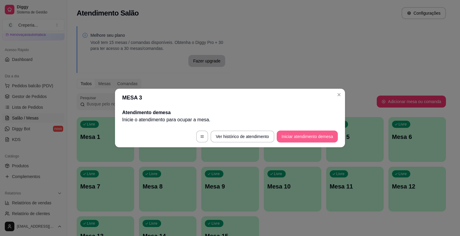
click at [287, 139] on button "Iniciar atendimento de mesa" at bounding box center [307, 137] width 61 height 12
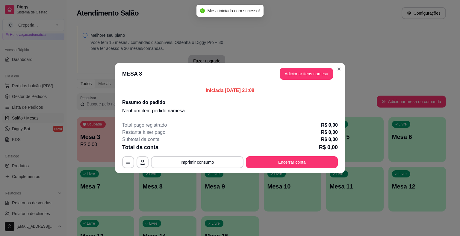
click at [301, 80] on header "MESA 3 Adicionar itens na mesa" at bounding box center [230, 74] width 230 height 22
click at [301, 80] on button "Adicionar itens na mesa" at bounding box center [306, 74] width 53 height 12
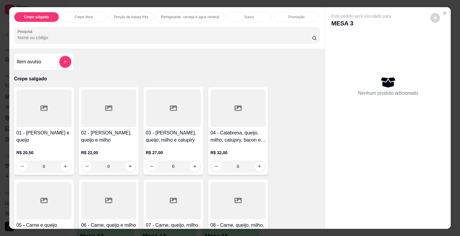
click at [105, 110] on div at bounding box center [108, 108] width 55 height 37
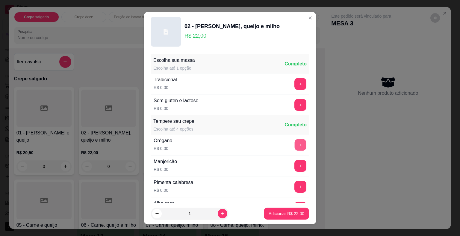
click at [294, 140] on button "+" at bounding box center [300, 145] width 12 height 12
click at [294, 162] on button "+" at bounding box center [300, 166] width 12 height 12
click at [294, 183] on button "+" at bounding box center [300, 187] width 12 height 12
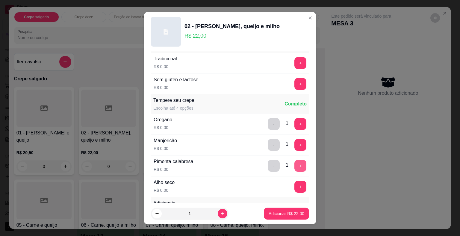
scroll to position [30, 0]
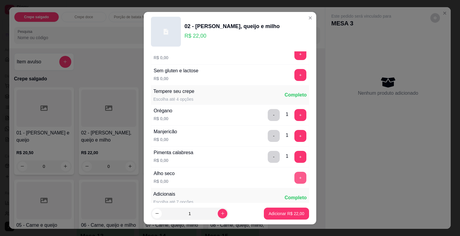
click at [294, 181] on button "+" at bounding box center [300, 178] width 12 height 12
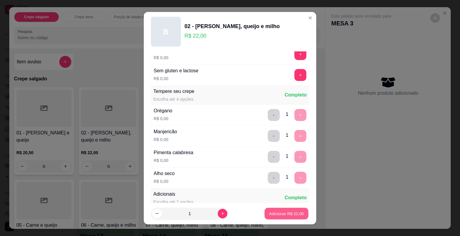
click at [288, 211] on p "Adicionar R$ 22,00" at bounding box center [286, 214] width 35 height 6
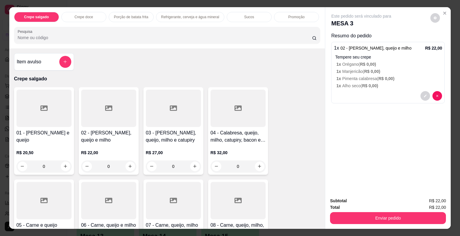
click at [50, 116] on div at bounding box center [43, 108] width 55 height 37
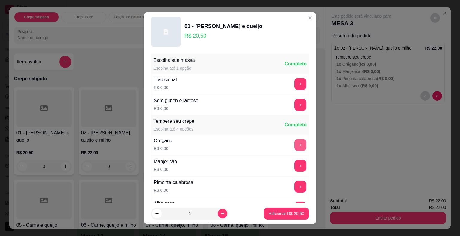
click at [294, 143] on button "+" at bounding box center [300, 145] width 12 height 12
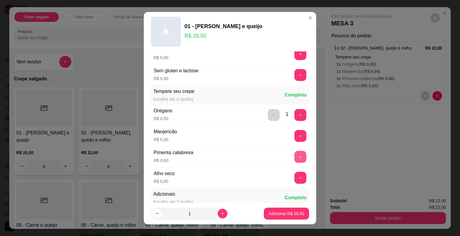
click at [294, 155] on button "+" at bounding box center [300, 157] width 12 height 12
click at [294, 179] on button "+" at bounding box center [300, 178] width 12 height 12
click at [280, 215] on p "Adicionar R$ 20,50" at bounding box center [286, 214] width 35 height 6
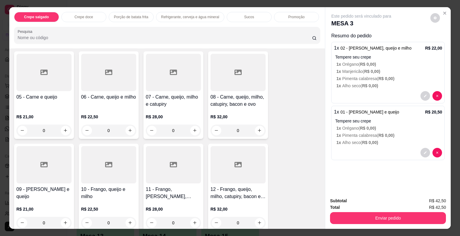
scroll to position [180, 0]
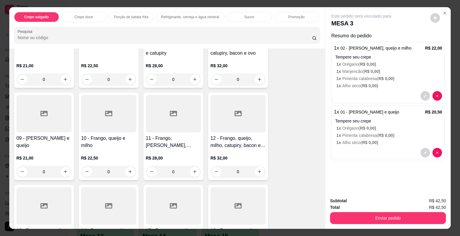
click at [115, 116] on div at bounding box center [108, 113] width 55 height 37
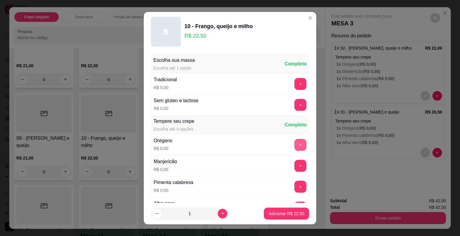
click at [294, 142] on button "+" at bounding box center [300, 145] width 12 height 12
click at [294, 169] on button "+" at bounding box center [300, 166] width 12 height 12
click at [294, 183] on button "+" at bounding box center [300, 187] width 12 height 12
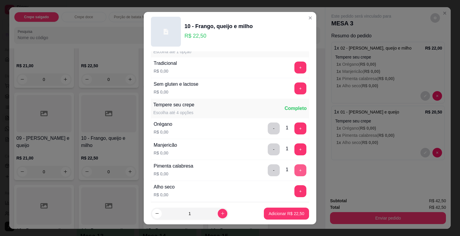
scroll to position [30, 0]
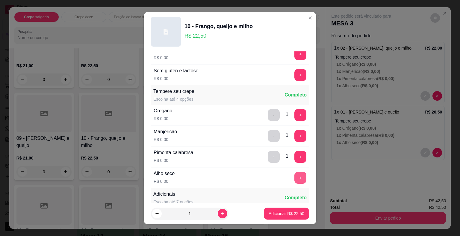
click at [294, 177] on button "+" at bounding box center [300, 178] width 12 height 12
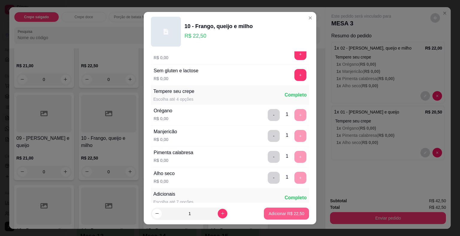
click at [284, 212] on p "Adicionar R$ 22,50" at bounding box center [286, 214] width 36 height 6
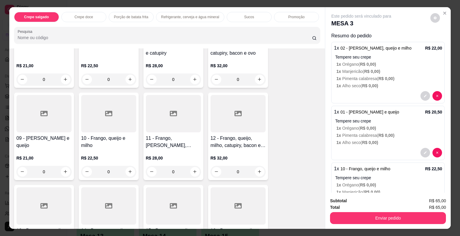
click at [102, 36] on input "Pesquisa" at bounding box center [165, 38] width 294 height 6
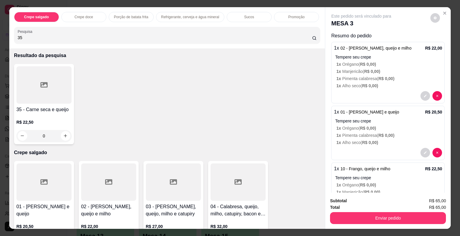
scroll to position [0, 0]
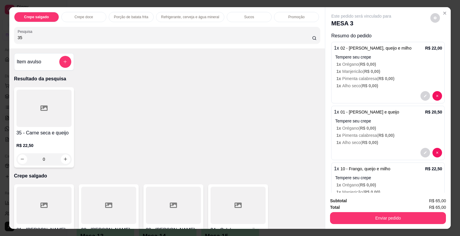
click at [40, 106] on icon at bounding box center [43, 108] width 7 height 5
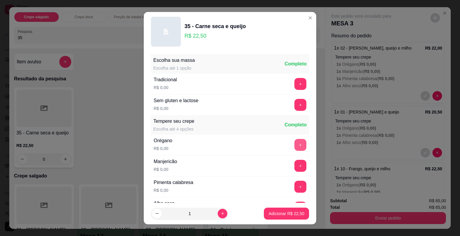
click at [294, 145] on button "+" at bounding box center [300, 145] width 12 height 12
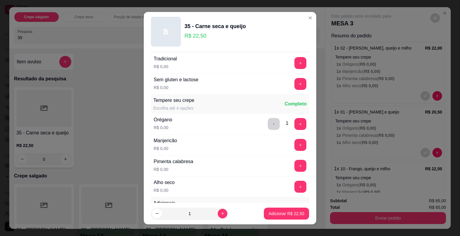
scroll to position [30, 0]
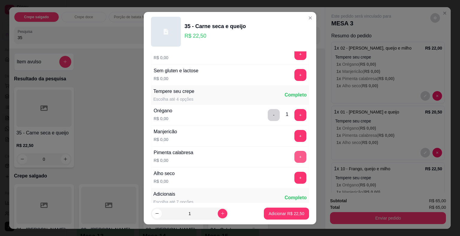
click at [294, 155] on button "+" at bounding box center [300, 157] width 12 height 12
click at [294, 178] on button "+" at bounding box center [300, 178] width 12 height 12
click at [283, 216] on p "Adicionar R$ 22,50" at bounding box center [286, 214] width 36 height 6
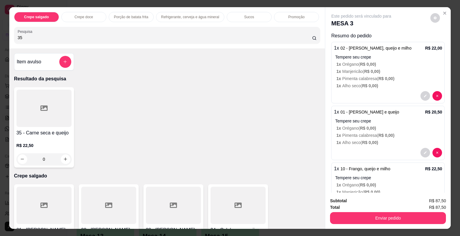
drag, startPoint x: 67, startPoint y: 31, endPoint x: 13, endPoint y: 40, distance: 54.6
click at [9, 40] on div "Crepe salgado Crepe doce Porção de batata frita Refrigerante, cerveja e água mi…" at bounding box center [167, 27] width 316 height 41
drag, startPoint x: 28, startPoint y: 34, endPoint x: 7, endPoint y: 37, distance: 20.3
click at [9, 37] on div "Crepe salgado Crepe doce Porção de batata frita Refrigerante, cerveja e água mi…" at bounding box center [167, 27] width 316 height 41
type input "coca"
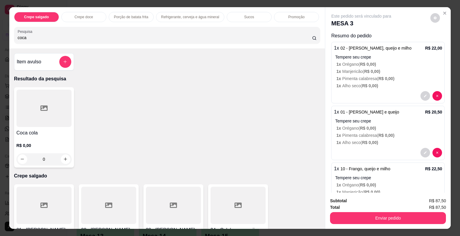
click at [42, 106] on icon at bounding box center [43, 108] width 7 height 5
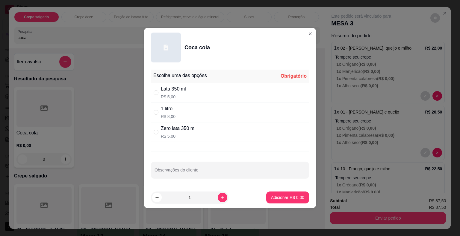
click at [203, 114] on div "1 litro R$ 8,00" at bounding box center [230, 113] width 158 height 20
radio input "true"
click at [277, 202] on button "Adicionar R$ 8,00" at bounding box center [288, 198] width 42 height 12
type input "1"
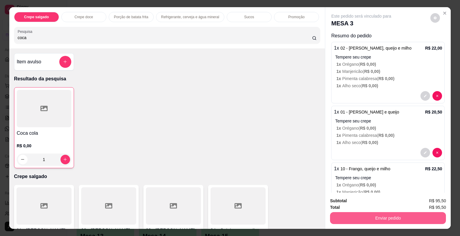
click at [352, 215] on button "Enviar pedido" at bounding box center [388, 218] width 116 height 12
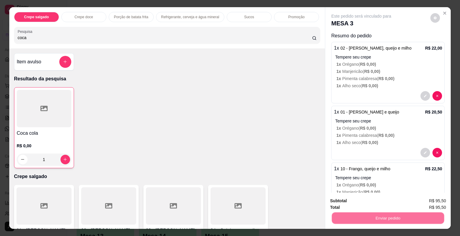
click at [353, 199] on button "Não registrar e enviar pedido" at bounding box center [368, 201] width 62 height 11
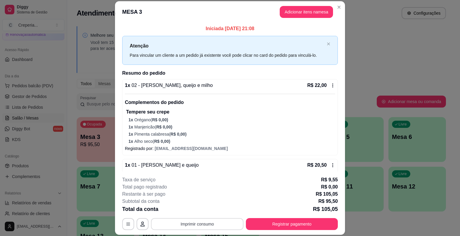
click at [208, 224] on button "Imprimir consumo" at bounding box center [197, 224] width 92 height 12
click at [201, 212] on button "IMPRESSORA" at bounding box center [196, 211] width 43 height 10
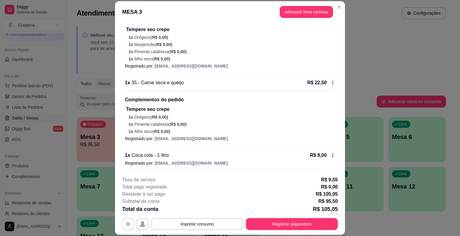
scroll to position [18, 0]
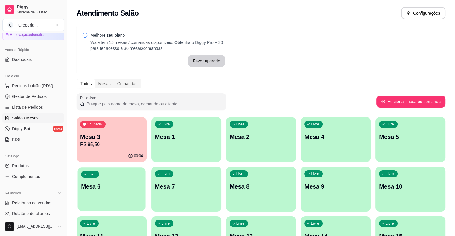
click at [146, 168] on div "Livre Mesa 6" at bounding box center [112, 186] width 68 height 37
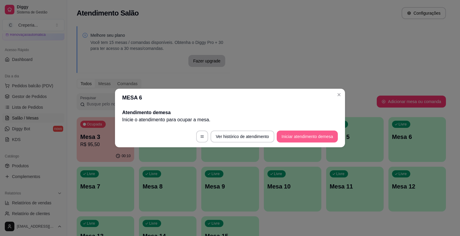
click at [310, 137] on button "Iniciar atendimento de mesa" at bounding box center [307, 137] width 61 height 12
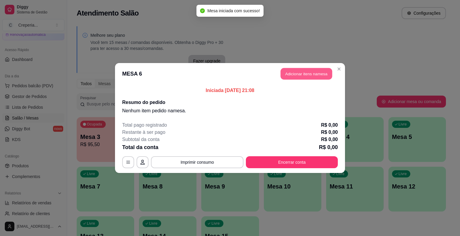
click at [282, 72] on button "Adicionar itens na mesa" at bounding box center [305, 74] width 51 height 12
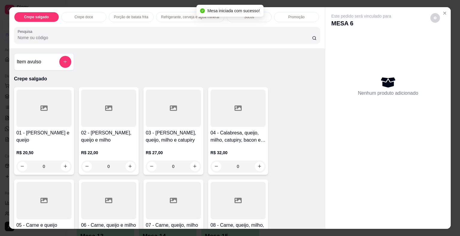
click at [163, 42] on div "Crepe salgado Crepe doce Porção de batata frita Refrigerante, cerveja e água mi…" at bounding box center [167, 27] width 316 height 41
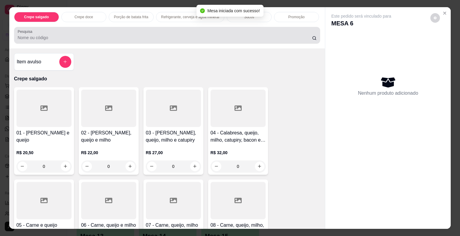
click at [164, 38] on div at bounding box center [167, 35] width 299 height 12
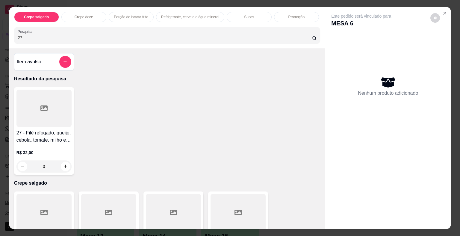
type input "27"
click at [61, 95] on div at bounding box center [43, 108] width 55 height 37
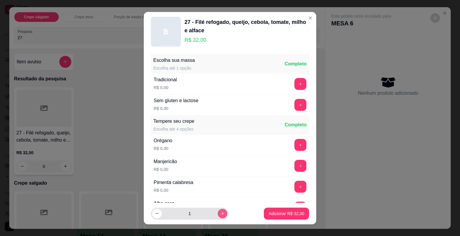
click at [218, 217] on button "increase-product-quantity" at bounding box center [223, 214] width 10 height 10
type input "2"
click at [269, 214] on p "Adicionar R$ 64,00" at bounding box center [286, 214] width 35 height 6
type input "2"
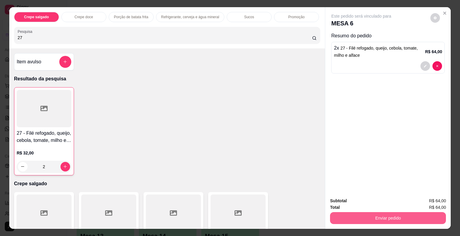
click at [366, 220] on button "Enviar pedido" at bounding box center [388, 218] width 116 height 12
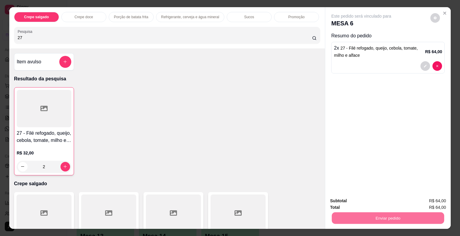
click at [349, 201] on button "Não registrar e enviar pedido" at bounding box center [368, 201] width 60 height 11
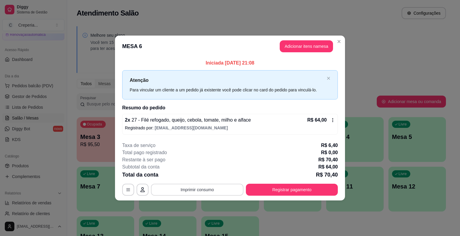
click at [198, 192] on button "Imprimir consumo" at bounding box center [197, 190] width 92 height 12
click at [201, 176] on button "IMPRESSORA" at bounding box center [198, 176] width 43 height 10
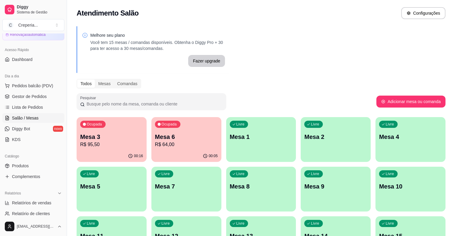
click at [376, 227] on div "Livre Mesa 15" at bounding box center [411, 236] width 70 height 38
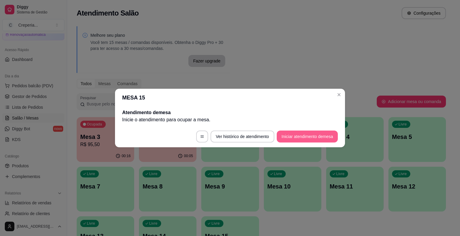
click at [298, 142] on button "Iniciar atendimento de mesa" at bounding box center [307, 137] width 61 height 12
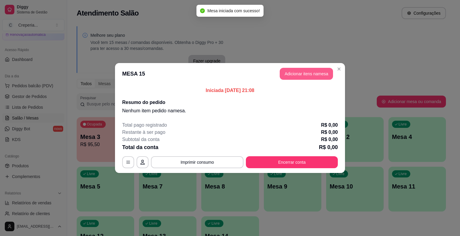
click at [284, 72] on button "Adicionar itens na mesa" at bounding box center [306, 74] width 53 height 12
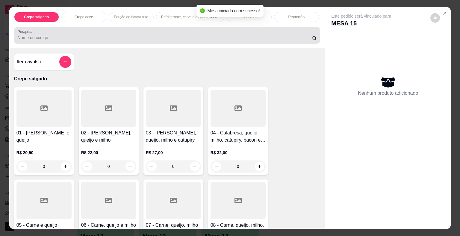
click at [148, 35] on input "Pesquisa" at bounding box center [165, 38] width 294 height 6
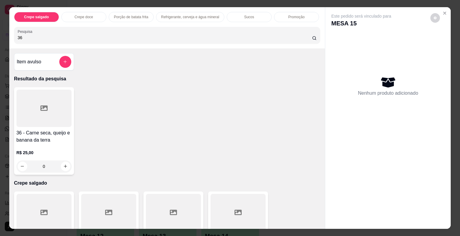
type input "36"
click at [63, 98] on div at bounding box center [43, 108] width 55 height 37
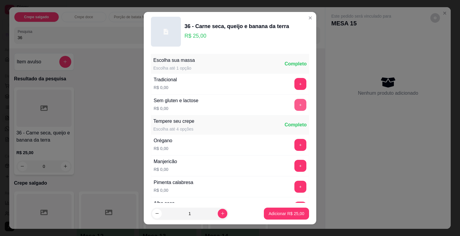
click at [294, 103] on button "+" at bounding box center [300, 105] width 12 height 12
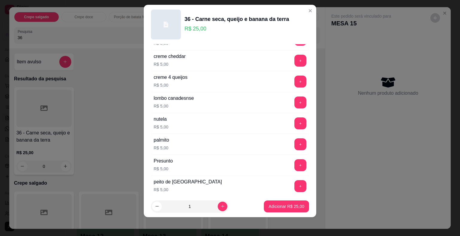
scroll to position [1057, 0]
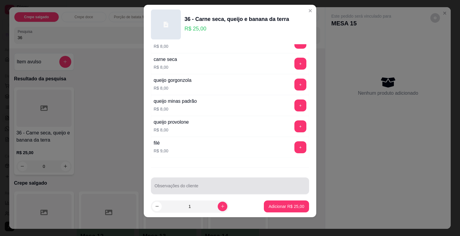
click at [261, 186] on input "Observações do cliente" at bounding box center [229, 189] width 151 height 6
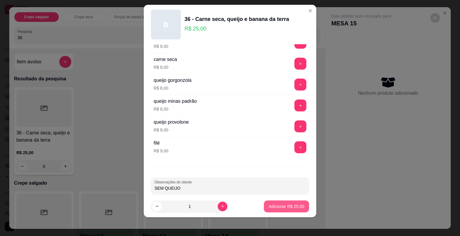
type input "SEM QUEIJO"
click at [285, 208] on p "Adicionar R$ 25,00" at bounding box center [286, 207] width 35 height 6
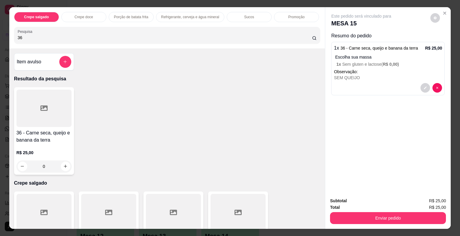
drag, startPoint x: 23, startPoint y: 37, endPoint x: 7, endPoint y: 39, distance: 16.8
click at [9, 39] on div "Crepe salgado Crepe doce Porção de batata frita Refrigerante, cerveja e água mi…" at bounding box center [167, 27] width 316 height 41
type input "73"
click at [50, 116] on div at bounding box center [43, 108] width 55 height 37
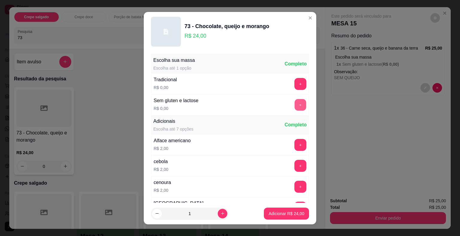
click at [294, 100] on button "+" at bounding box center [300, 105] width 12 height 12
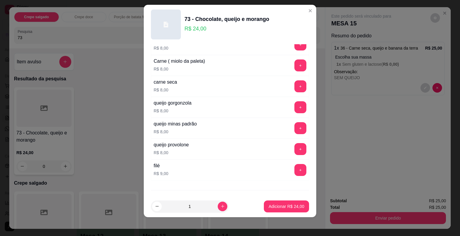
scroll to position [954, 0]
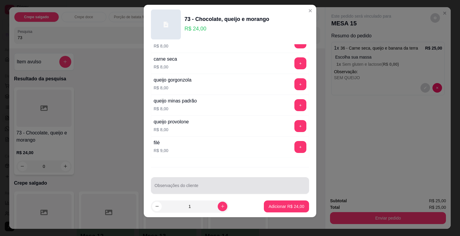
click at [238, 180] on div at bounding box center [229, 186] width 151 height 12
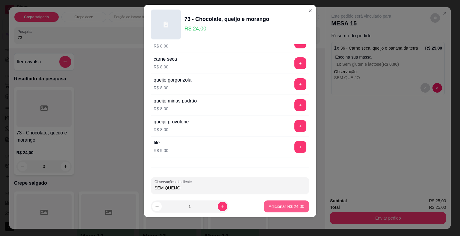
type input "SEM QUEIJO"
click at [269, 205] on p "Adicionar R$ 24,00" at bounding box center [286, 207] width 35 height 6
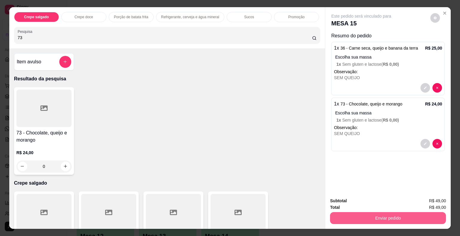
click at [356, 212] on button "Enviar pedido" at bounding box center [388, 218] width 116 height 12
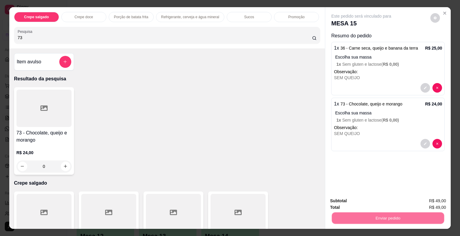
click at [350, 203] on button "Não registrar e enviar pedido" at bounding box center [368, 201] width 60 height 11
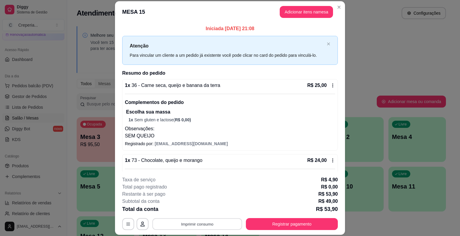
click at [192, 227] on button "Imprimir consumo" at bounding box center [197, 225] width 90 height 12
click at [196, 209] on button "IMPRESSORA" at bounding box center [196, 211] width 43 height 10
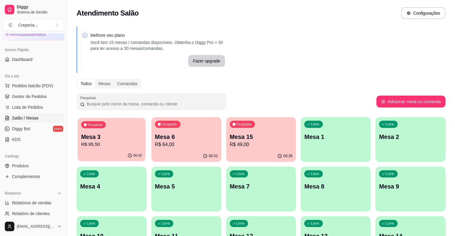
click at [121, 140] on p "Mesa 3" at bounding box center [111, 137] width 61 height 8
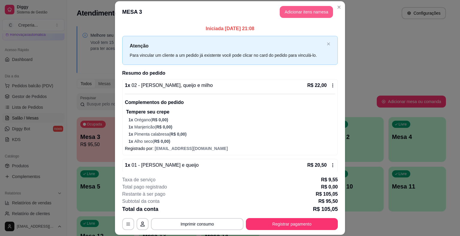
click at [289, 15] on button "Adicionar itens na mesa" at bounding box center [306, 12] width 53 height 12
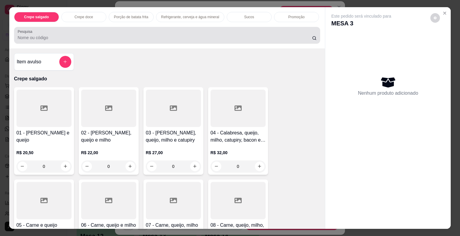
click at [169, 31] on div at bounding box center [167, 35] width 299 height 12
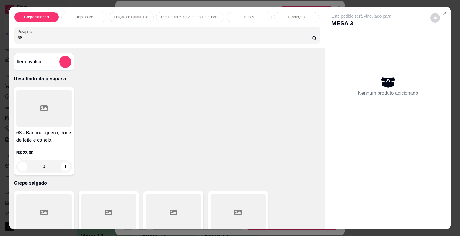
type input "68"
click at [50, 105] on div at bounding box center [43, 108] width 55 height 37
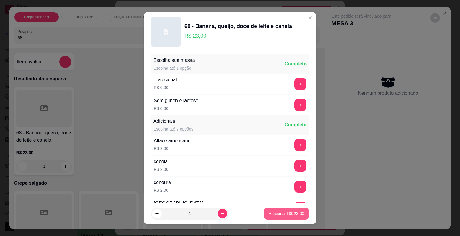
click at [266, 209] on button "Adicionar R$ 23,00" at bounding box center [286, 214] width 45 height 12
type input "1"
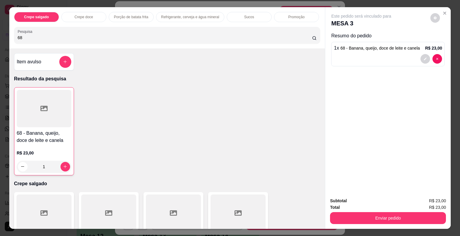
drag, startPoint x: 46, startPoint y: 37, endPoint x: 2, endPoint y: 34, distance: 43.5
click at [2, 34] on div "Crepe salgado Crepe doce Porção de batata frita Refrigerante, cerveja e água mi…" at bounding box center [230, 118] width 460 height 236
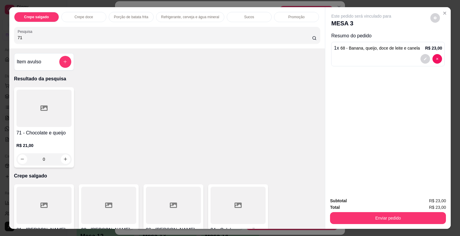
type input "71"
click at [44, 98] on div at bounding box center [43, 108] width 55 height 37
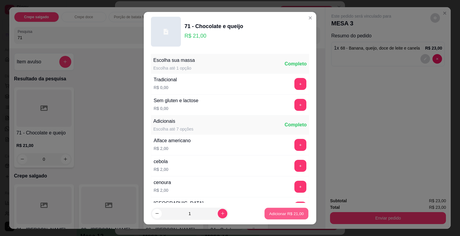
click at [272, 211] on p "Adicionar R$ 21,00" at bounding box center [286, 214] width 35 height 6
type input "1"
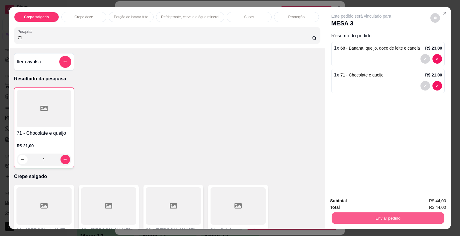
click at [337, 218] on button "Enviar pedido" at bounding box center [388, 219] width 112 height 12
click at [342, 205] on button "Não registrar e enviar pedido" at bounding box center [368, 201] width 60 height 11
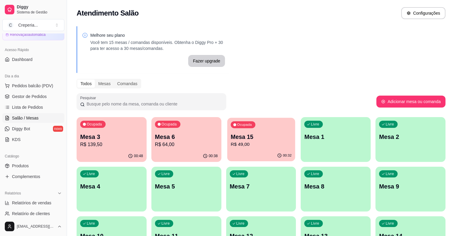
click at [232, 145] on p "R$ 49,00" at bounding box center [261, 144] width 61 height 7
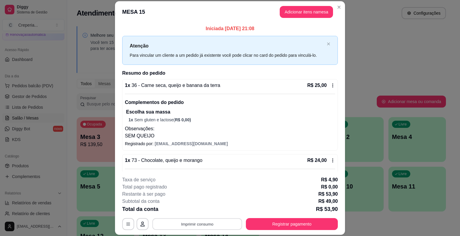
click at [208, 221] on button "Imprimir consumo" at bounding box center [197, 225] width 90 height 12
click at [204, 212] on button "IMPRESSORA" at bounding box center [196, 211] width 43 height 10
click at [329, 220] on button "Registrar pagamento" at bounding box center [292, 224] width 92 height 12
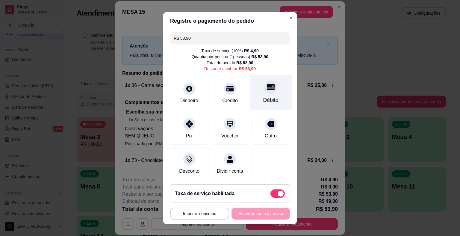
click at [263, 99] on div "Débito" at bounding box center [270, 100] width 15 height 8
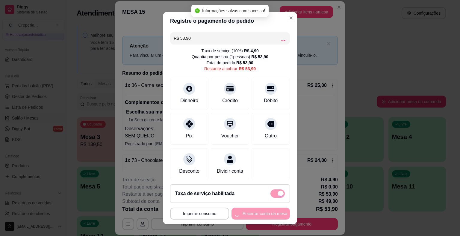
type input "R$ 0,00"
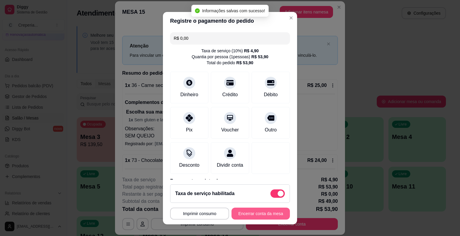
click at [242, 215] on button "Encerrar conta da mesa" at bounding box center [260, 214] width 58 height 12
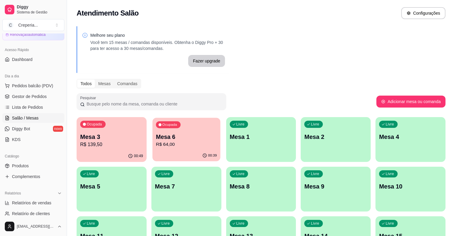
click at [166, 148] on p "R$ 64,00" at bounding box center [186, 144] width 61 height 7
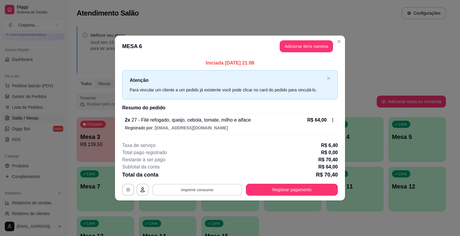
click at [208, 190] on button "Imprimir consumo" at bounding box center [197, 190] width 90 height 12
click at [209, 175] on button "IMPRESSORA" at bounding box center [198, 176] width 43 height 10
click at [302, 190] on button "Registrar pagamento" at bounding box center [292, 190] width 92 height 12
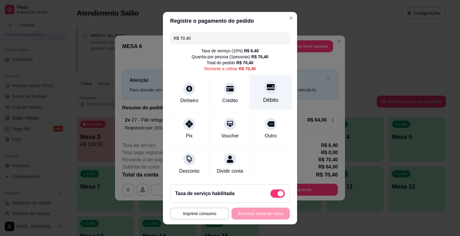
click at [264, 100] on div "Débito" at bounding box center [270, 100] width 15 height 8
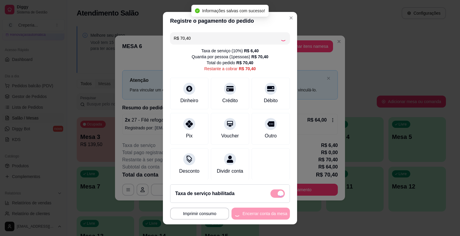
type input "R$ 0,00"
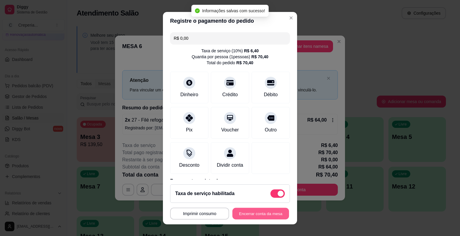
click at [250, 215] on button "Encerrar conta da mesa" at bounding box center [260, 214] width 57 height 12
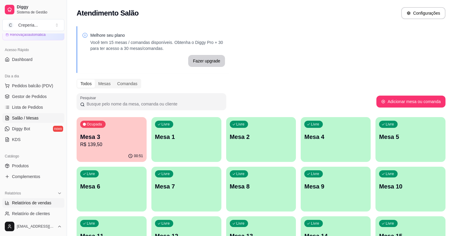
click at [37, 205] on span "Relatórios de vendas" at bounding box center [32, 203] width 40 height 6
select select "ALL"
select select "0"
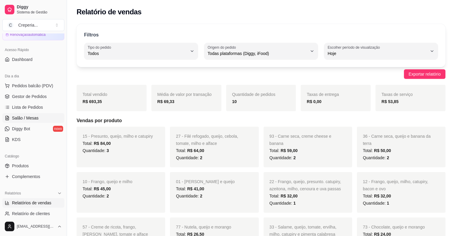
click at [39, 120] on link "Salão / Mesas" at bounding box center [33, 118] width 62 height 10
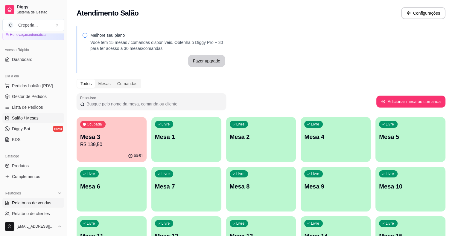
click at [50, 202] on link "Relatórios de vendas" at bounding box center [33, 203] width 62 height 10
select select "ALL"
select select "0"
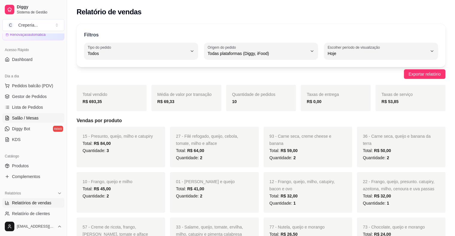
click at [32, 117] on span "Salão / Mesas" at bounding box center [25, 118] width 27 height 6
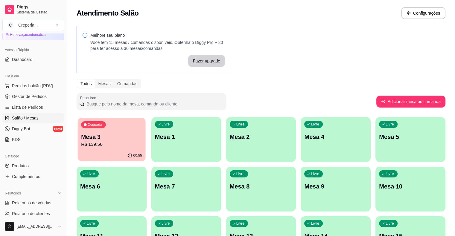
click at [121, 144] on p "R$ 139,50" at bounding box center [111, 144] width 61 height 7
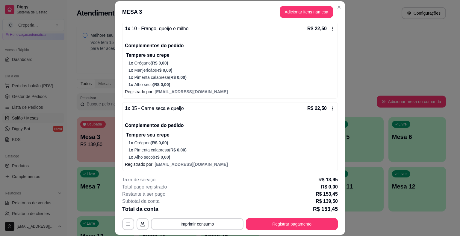
scroll to position [284, 0]
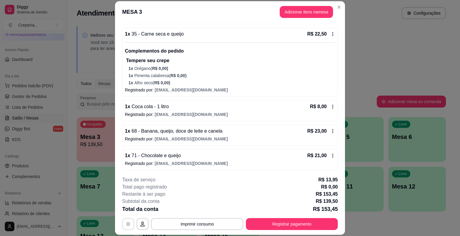
click at [128, 221] on button "button" at bounding box center [128, 224] width 12 height 12
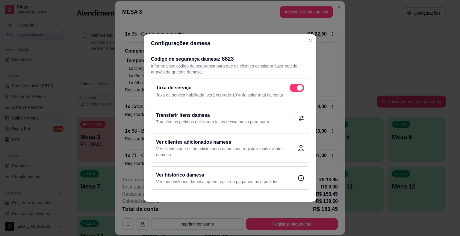
click at [293, 87] on span at bounding box center [296, 88] width 14 height 8
click at [293, 89] on input "checkbox" at bounding box center [291, 91] width 4 height 4
checkbox input "false"
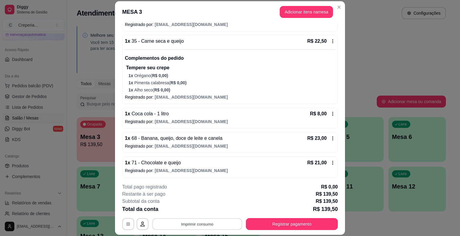
click at [213, 221] on button "Imprimir consumo" at bounding box center [197, 225] width 90 height 12
click at [207, 209] on button "IMPRESSORA" at bounding box center [197, 210] width 42 height 9
click at [275, 222] on button "Registrar pagamento" at bounding box center [291, 225] width 89 height 12
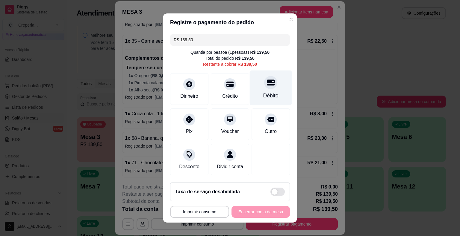
click at [272, 93] on div "Débito" at bounding box center [270, 96] width 15 height 8
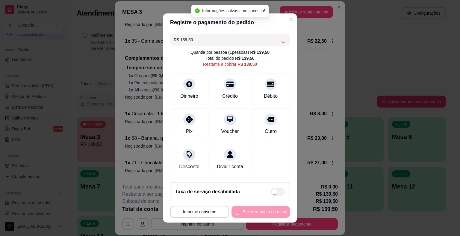
type input "R$ 0,00"
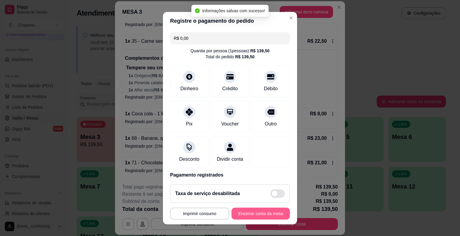
click at [255, 210] on button "Encerrar conta da mesa" at bounding box center [260, 214] width 58 height 12
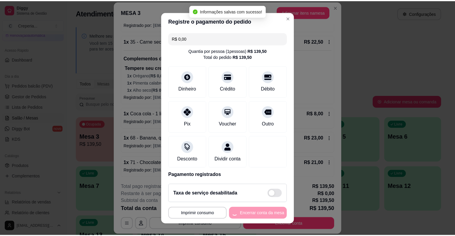
scroll to position [0, 0]
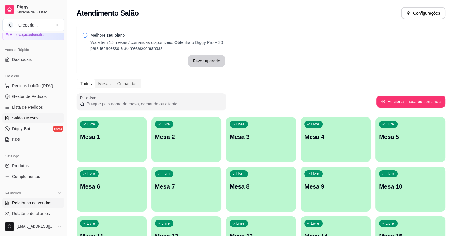
click at [36, 199] on link "Relatórios de vendas" at bounding box center [33, 203] width 62 height 10
select select "ALL"
select select "0"
